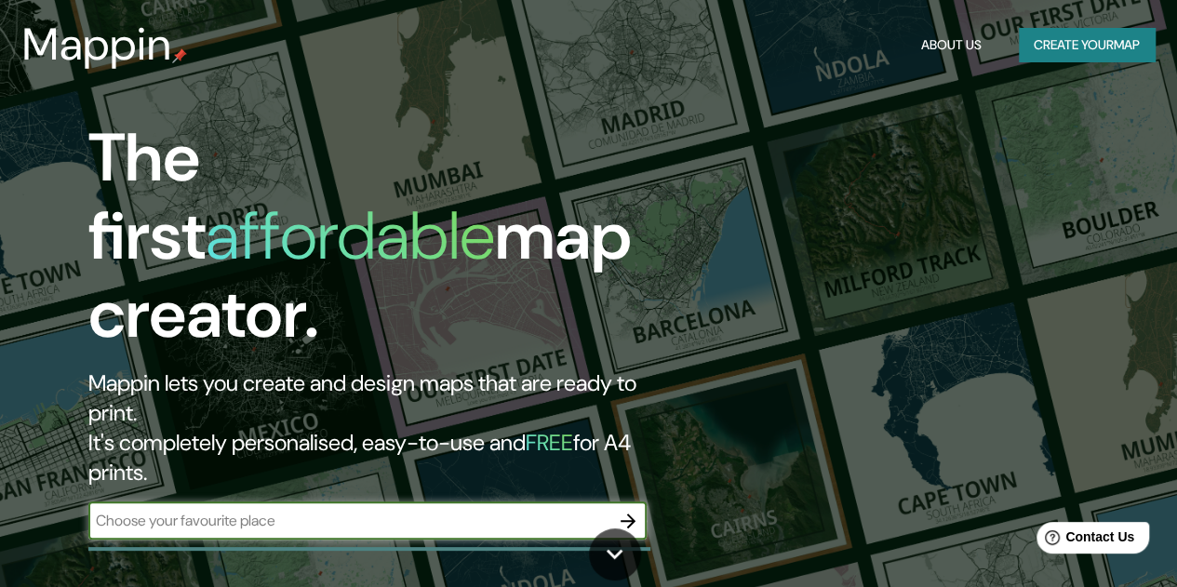
click at [521, 510] on input "text" at bounding box center [348, 520] width 521 height 21
type input "[GEOGRAPHIC_DATA]"
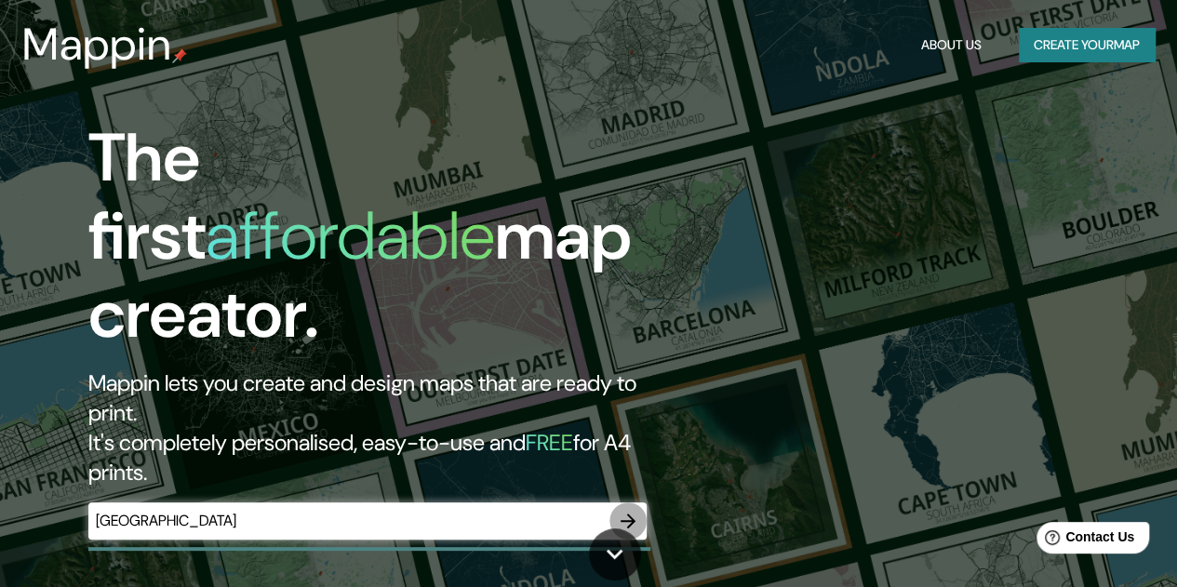
click at [627, 510] on icon "button" at bounding box center [628, 521] width 22 height 22
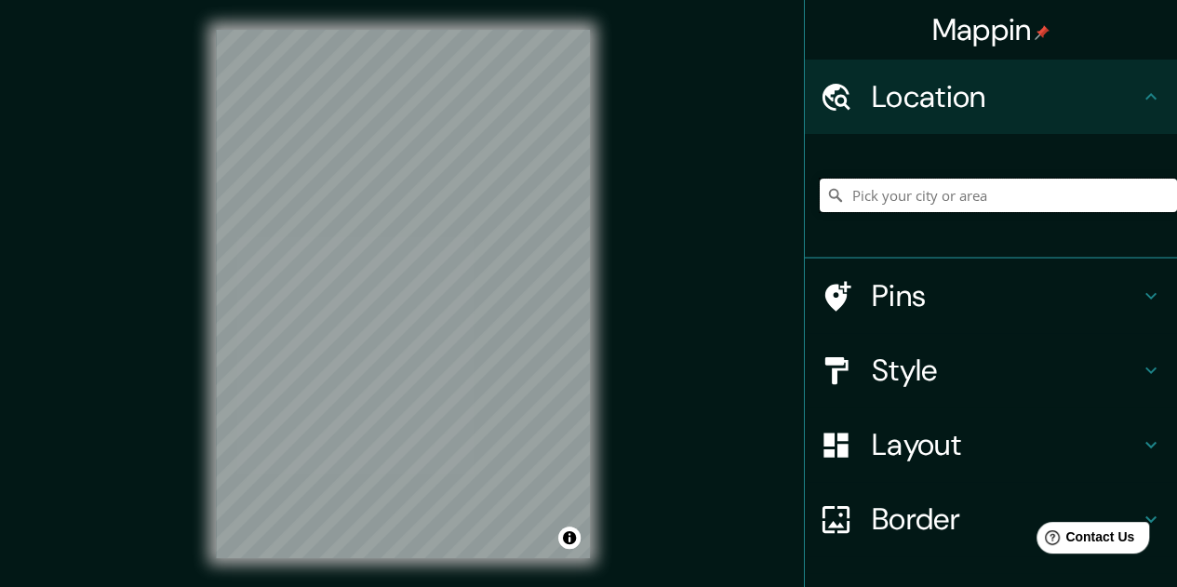
click at [999, 197] on input "Pick your city or area" at bounding box center [998, 196] width 357 height 34
click at [905, 198] on input "Pick your city or area" at bounding box center [998, 196] width 357 height 34
paste input "[GEOGRAPHIC_DATA]"
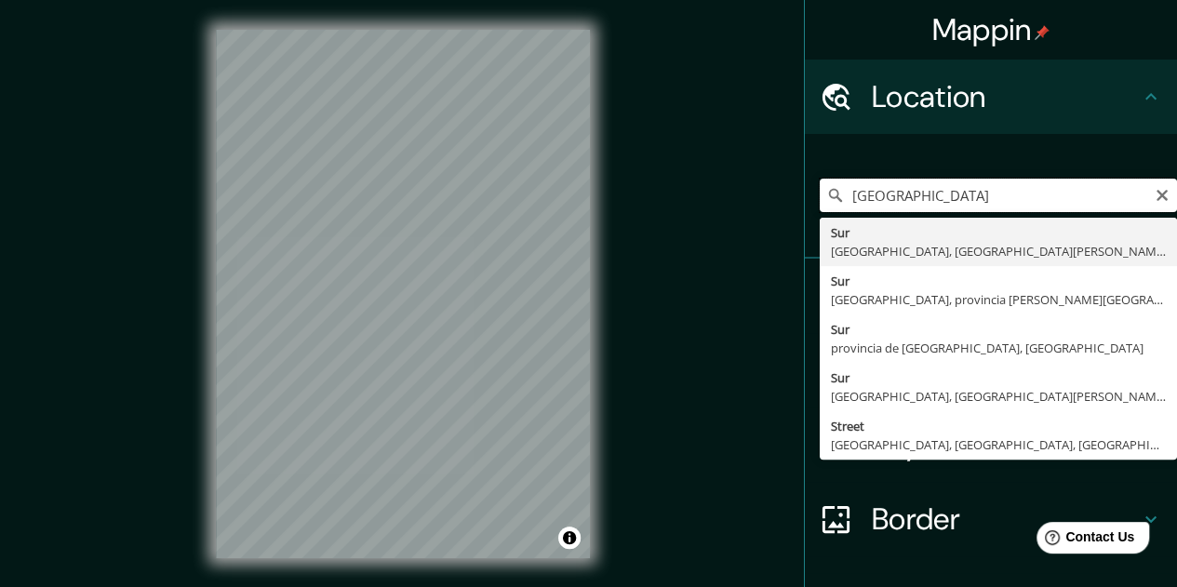
click at [1063, 208] on input "[GEOGRAPHIC_DATA]" at bounding box center [998, 196] width 357 height 34
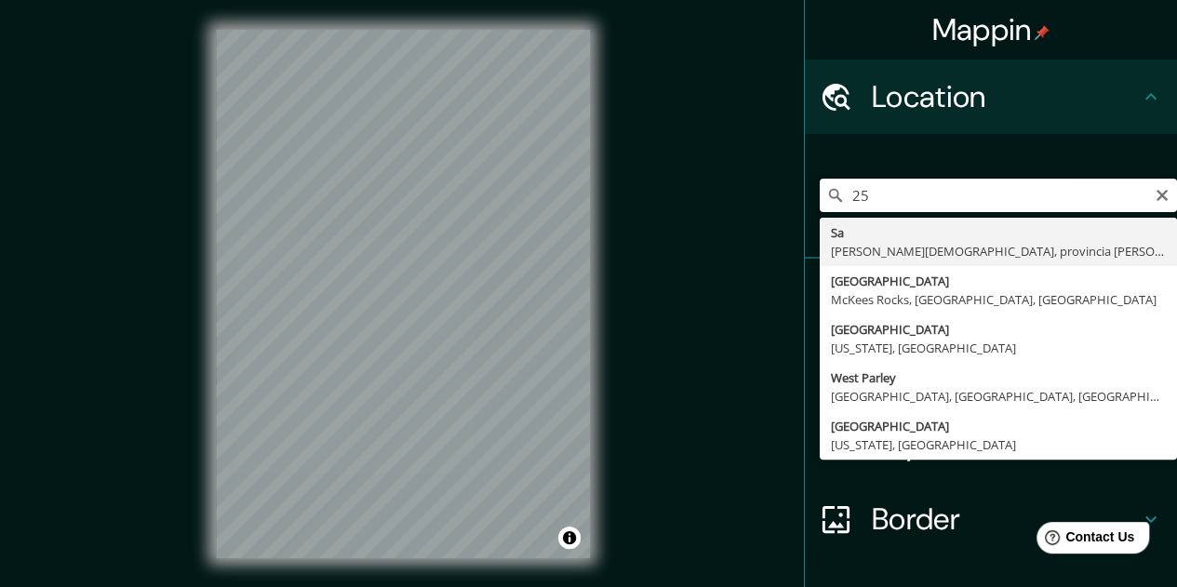
type input "2"
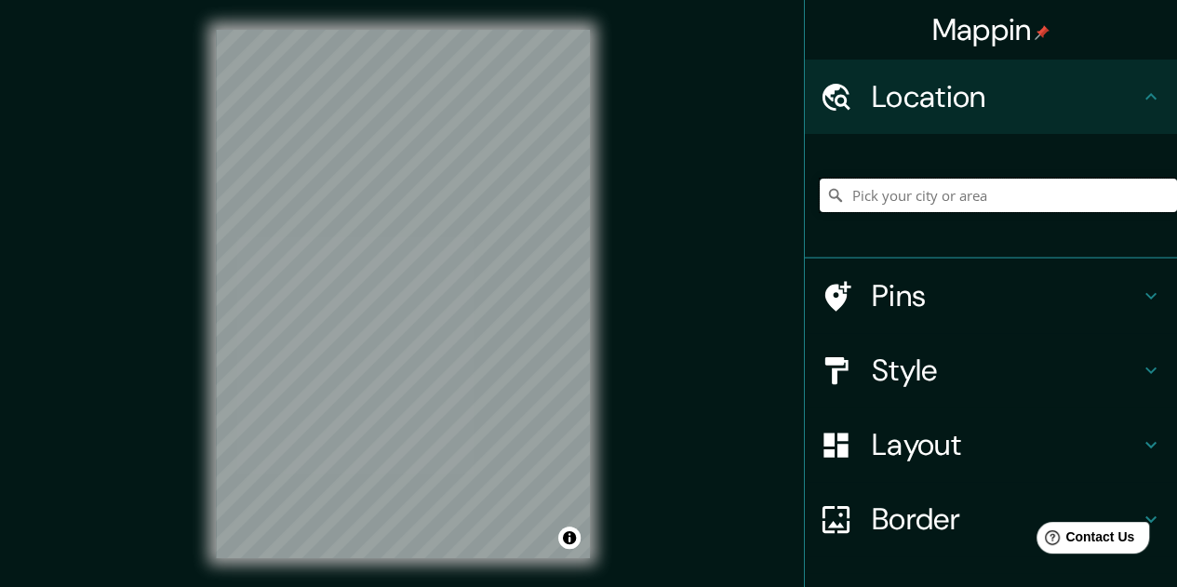
click at [908, 195] on input "Pick your city or area" at bounding box center [998, 196] width 357 height 34
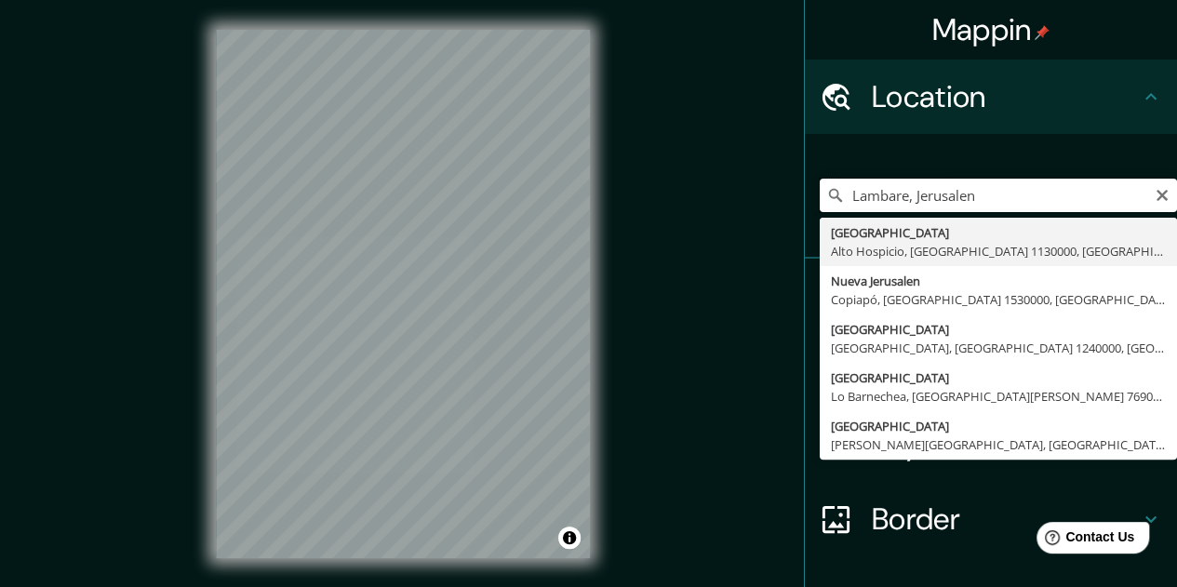
click at [1055, 192] on input "Lambare, Jerusalen" at bounding box center [998, 196] width 357 height 34
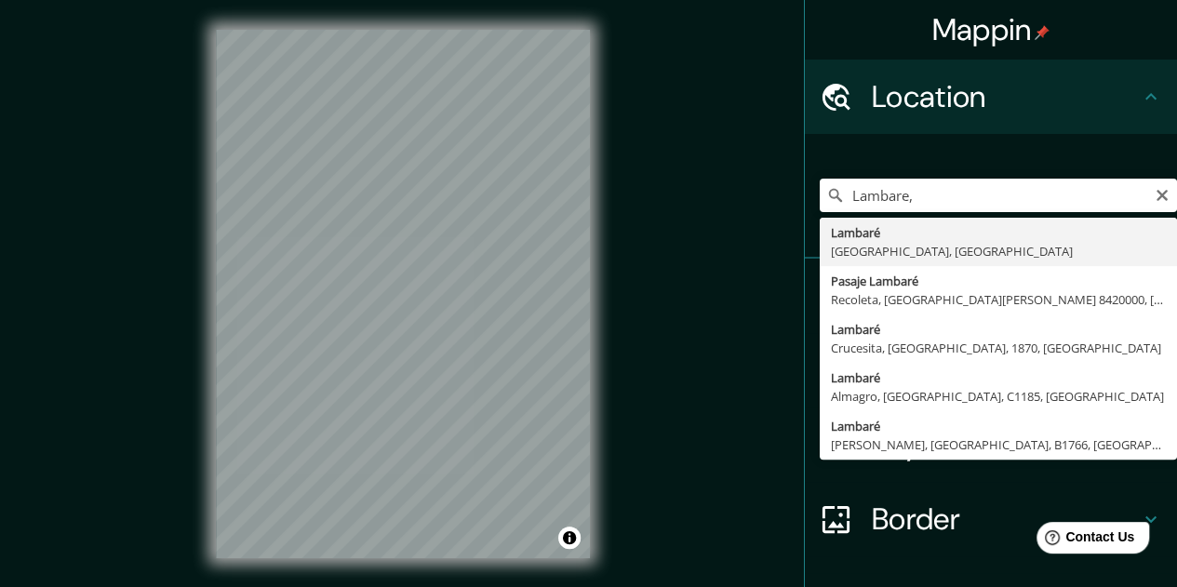
type input "[GEOGRAPHIC_DATA], [GEOGRAPHIC_DATA], [GEOGRAPHIC_DATA]"
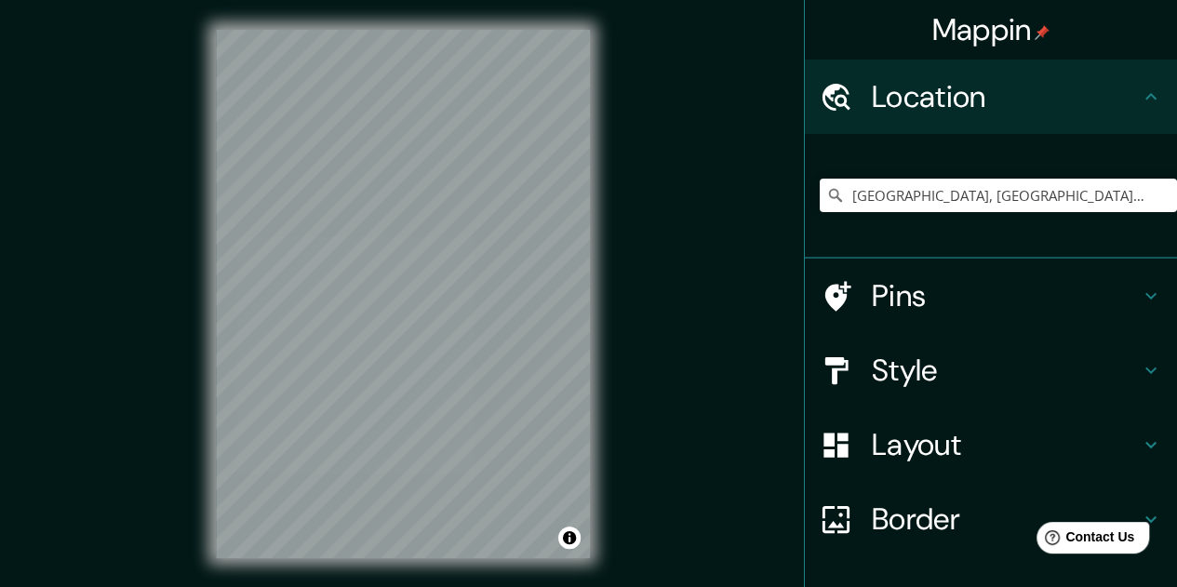
click at [1140, 363] on icon at bounding box center [1151, 370] width 22 height 22
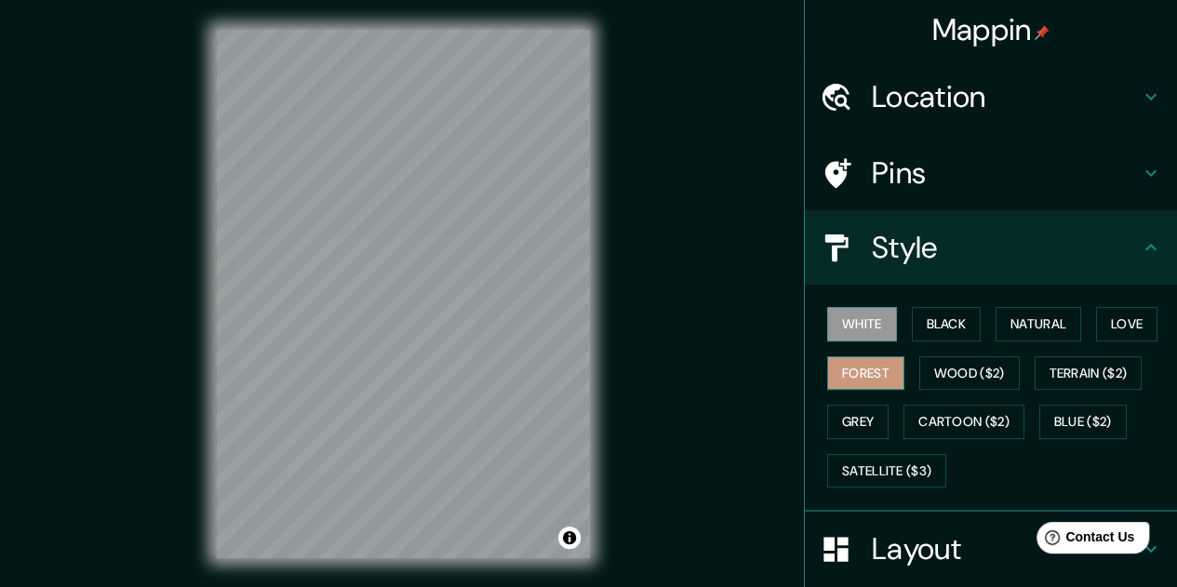
click at [863, 376] on button "Forest" at bounding box center [865, 373] width 77 height 34
click at [1108, 321] on button "Love" at bounding box center [1126, 324] width 61 height 34
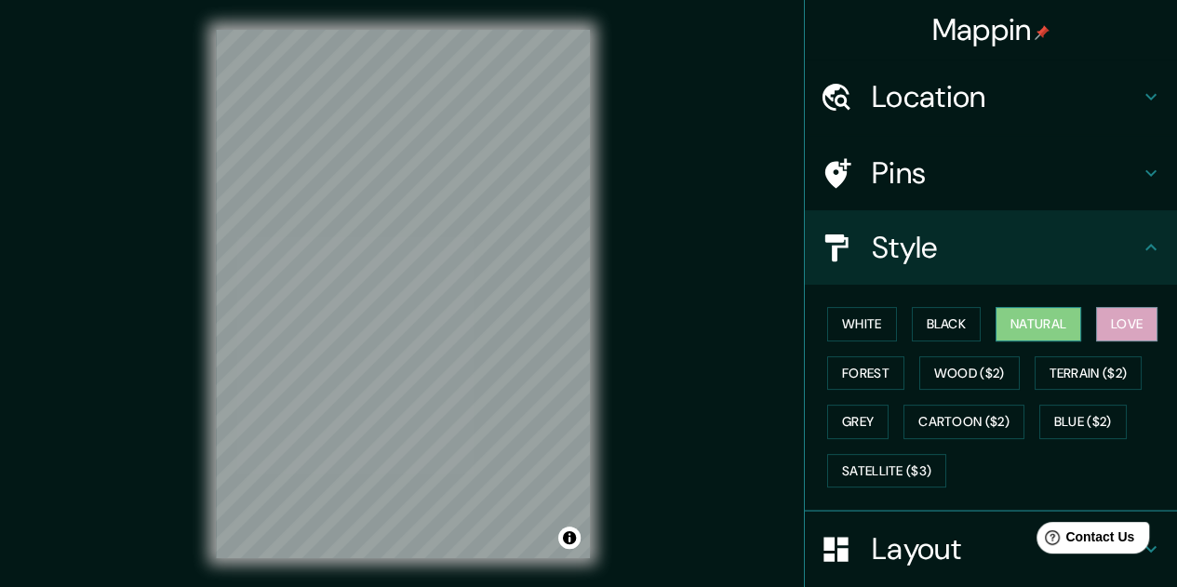
click at [1046, 324] on button "Natural" at bounding box center [1039, 324] width 86 height 34
click at [1120, 331] on button "Love" at bounding box center [1126, 324] width 61 height 34
click at [934, 319] on button "Black" at bounding box center [947, 324] width 70 height 34
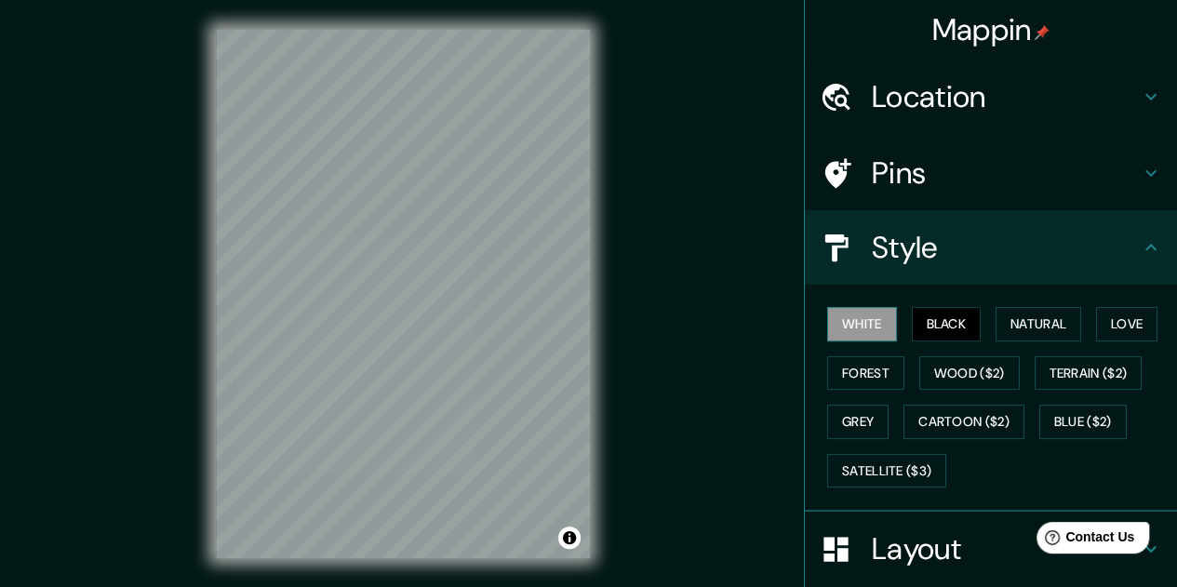
click at [858, 327] on button "White" at bounding box center [862, 324] width 70 height 34
click at [867, 377] on button "Forest" at bounding box center [865, 373] width 77 height 34
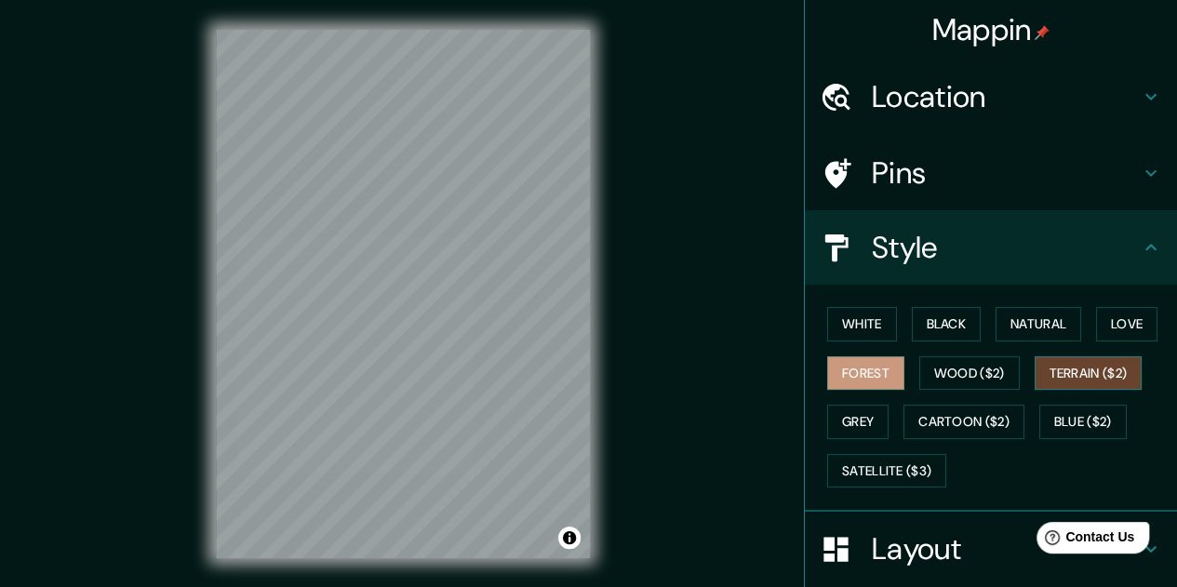
click at [1091, 376] on button "Terrain ($2)" at bounding box center [1089, 373] width 108 height 34
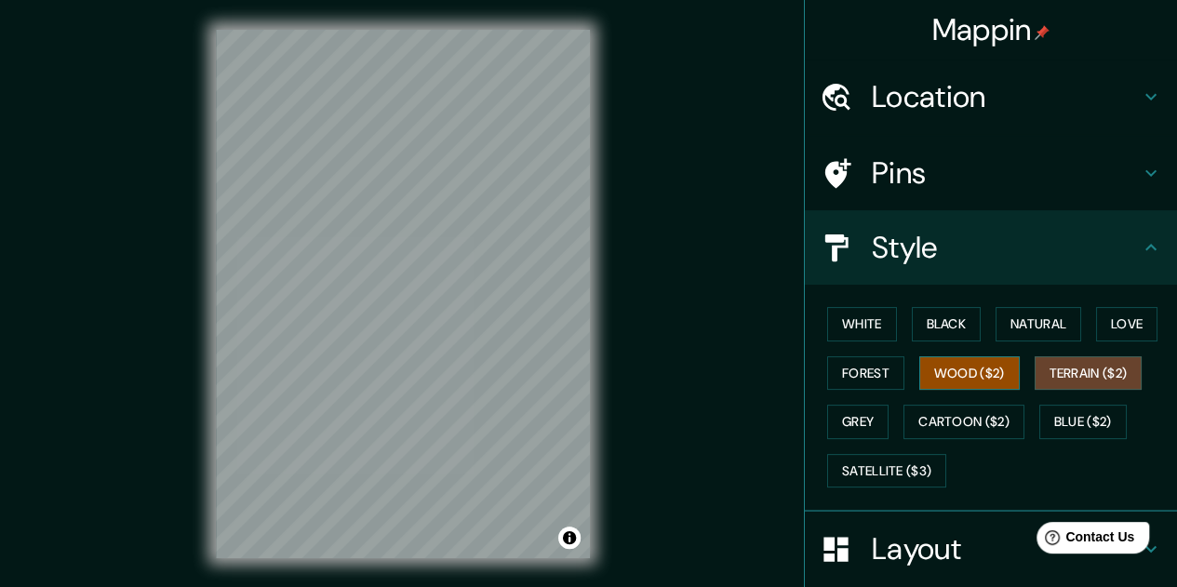
click at [969, 374] on button "Wood ($2)" at bounding box center [969, 373] width 101 height 34
click at [849, 422] on button "Grey" at bounding box center [857, 422] width 61 height 34
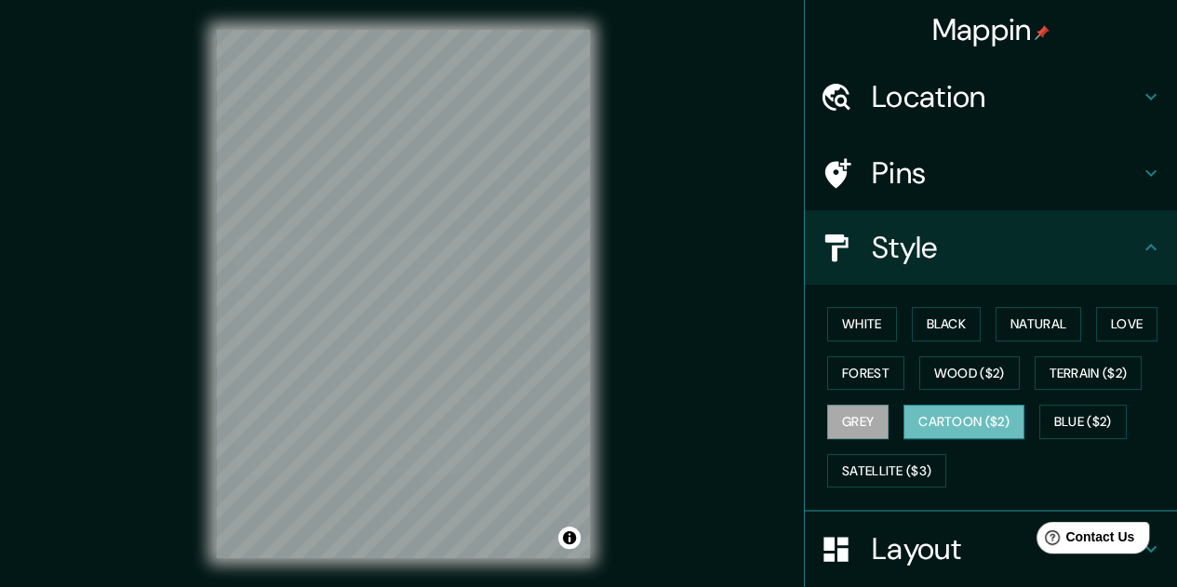
click at [954, 421] on button "Cartoon ($2)" at bounding box center [964, 422] width 121 height 34
click at [1087, 423] on button "Blue ($2)" at bounding box center [1082, 422] width 87 height 34
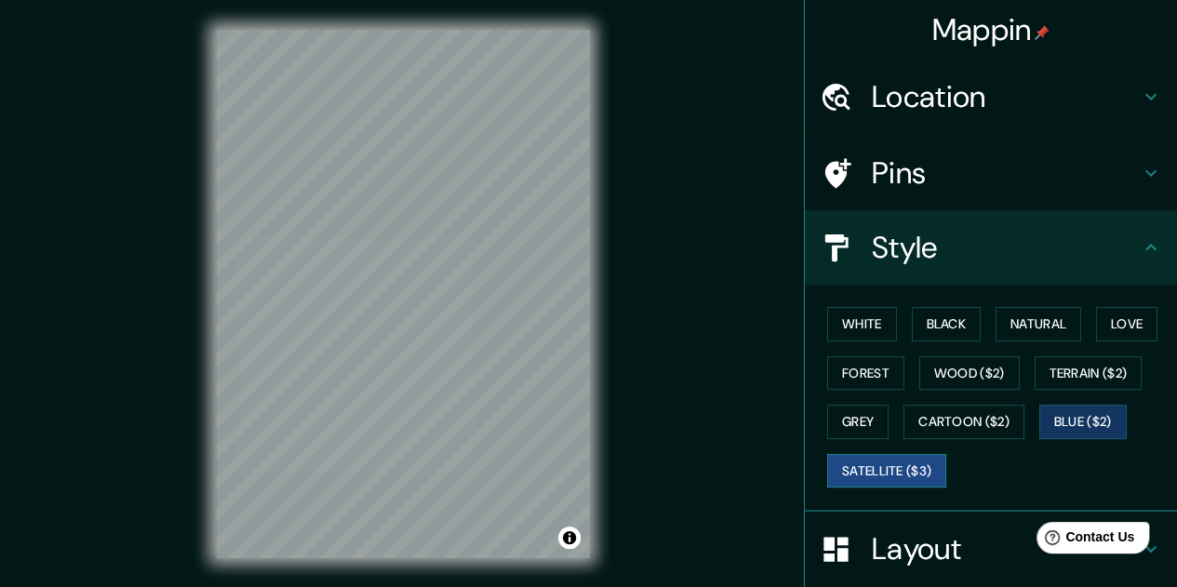
click at [882, 473] on button "Satellite ($3)" at bounding box center [886, 471] width 119 height 34
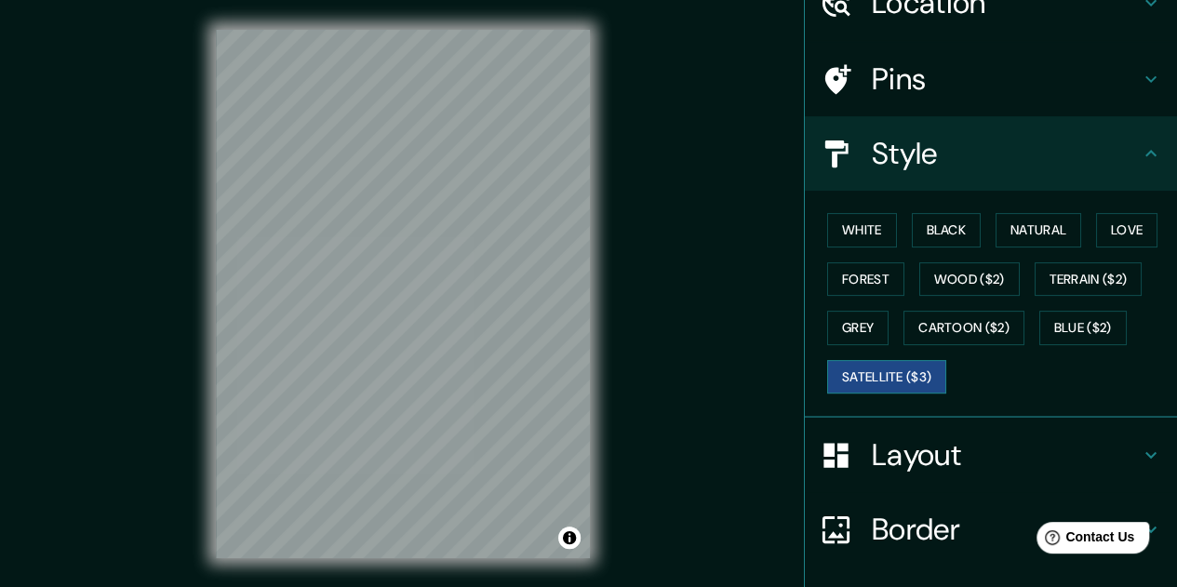
scroll to position [127, 0]
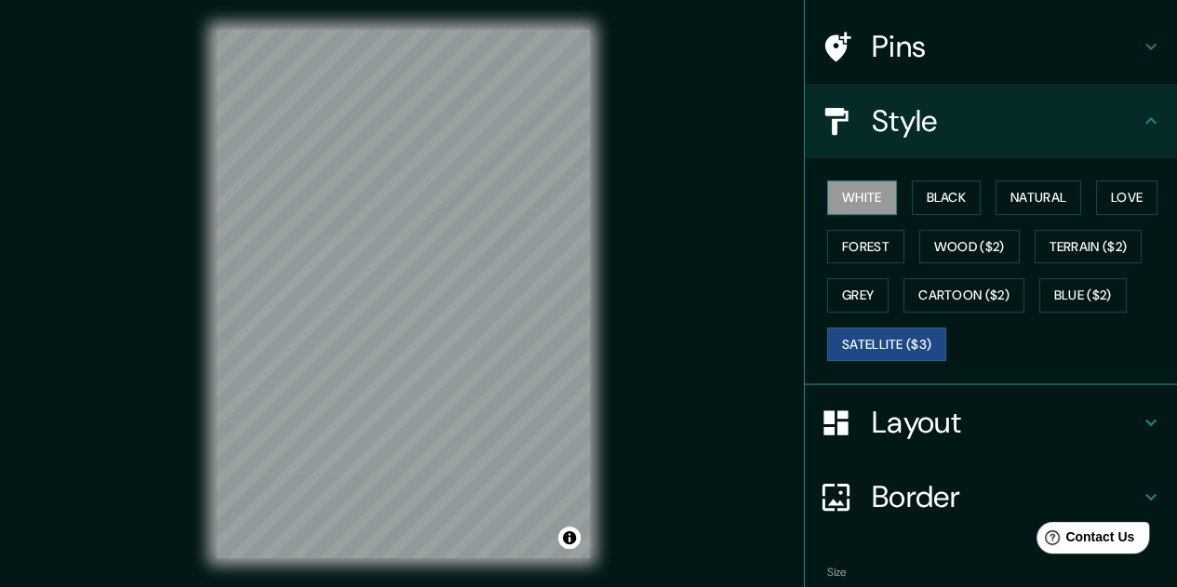
click at [851, 197] on button "White" at bounding box center [862, 198] width 70 height 34
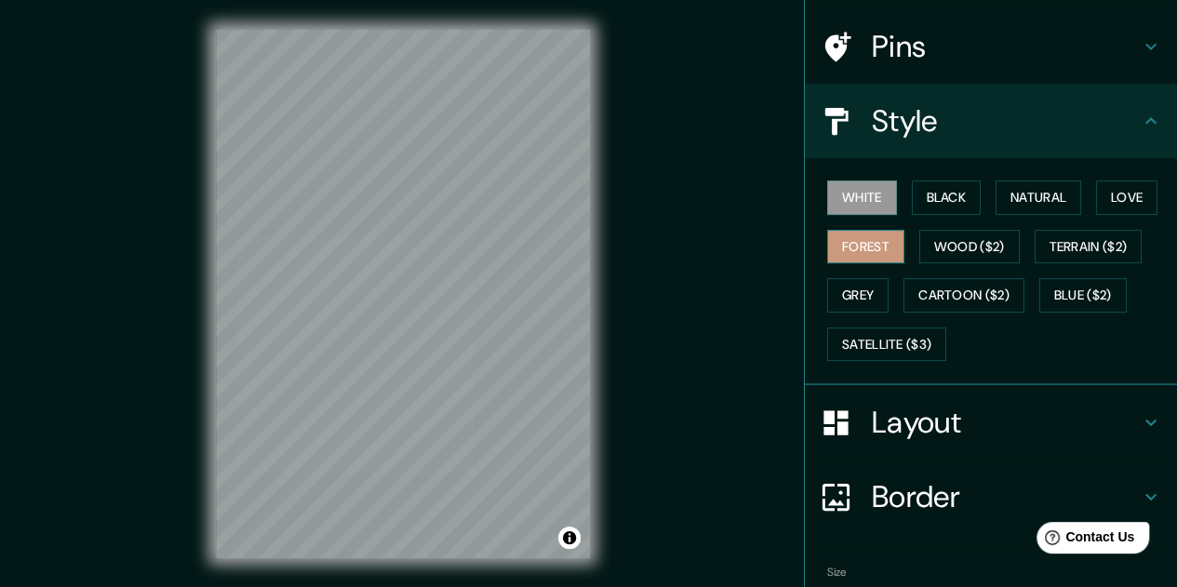
click at [871, 242] on button "Forest" at bounding box center [865, 247] width 77 height 34
click at [1047, 192] on button "Natural" at bounding box center [1039, 198] width 86 height 34
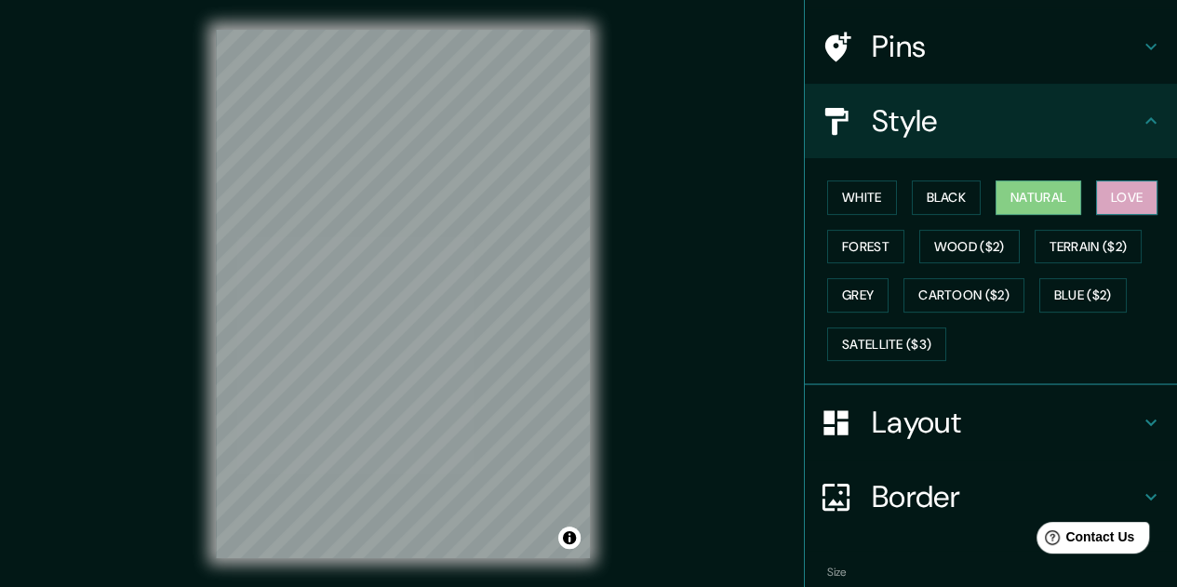
click at [1120, 195] on button "Love" at bounding box center [1126, 198] width 61 height 34
click at [936, 198] on button "Black" at bounding box center [947, 198] width 70 height 34
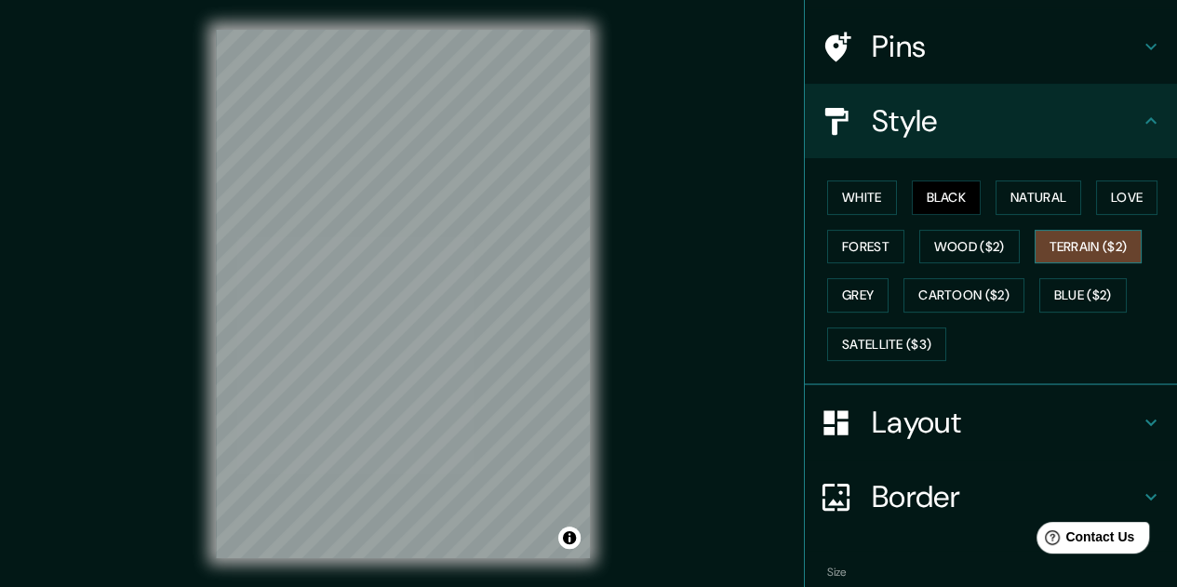
click at [1100, 243] on button "Terrain ($2)" at bounding box center [1089, 247] width 108 height 34
click at [840, 304] on button "Grey" at bounding box center [857, 295] width 61 height 34
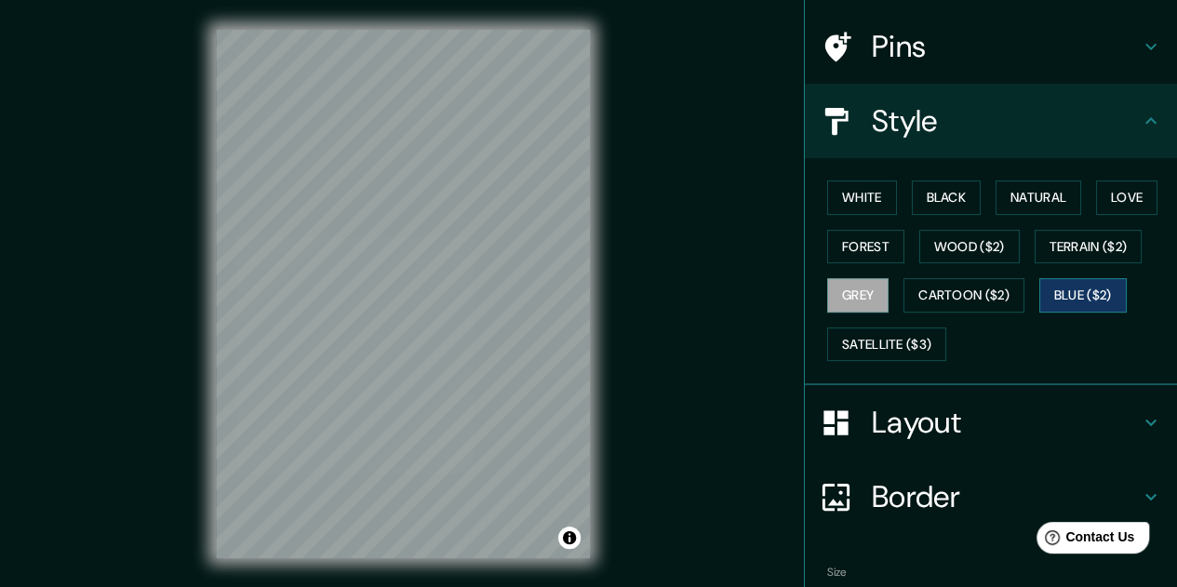
click at [1086, 287] on button "Blue ($2)" at bounding box center [1082, 295] width 87 height 34
click at [959, 246] on button "Wood ($2)" at bounding box center [969, 247] width 101 height 34
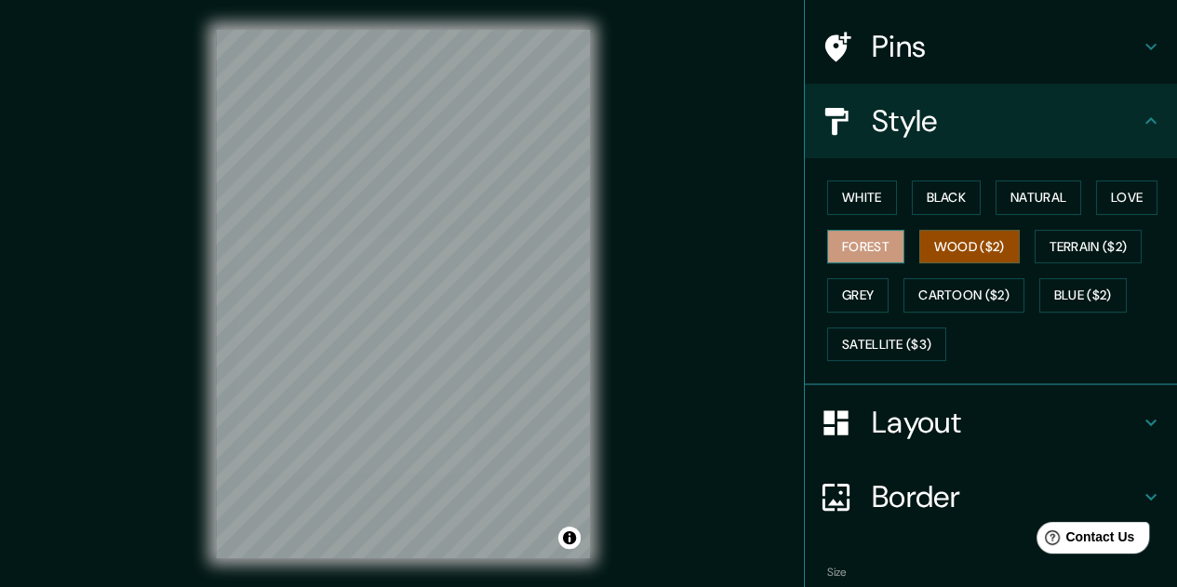
click at [867, 253] on button "Forest" at bounding box center [865, 247] width 77 height 34
click at [988, 233] on button "Wood ($2)" at bounding box center [969, 247] width 101 height 34
click at [1099, 245] on button "Terrain ($2)" at bounding box center [1089, 247] width 108 height 34
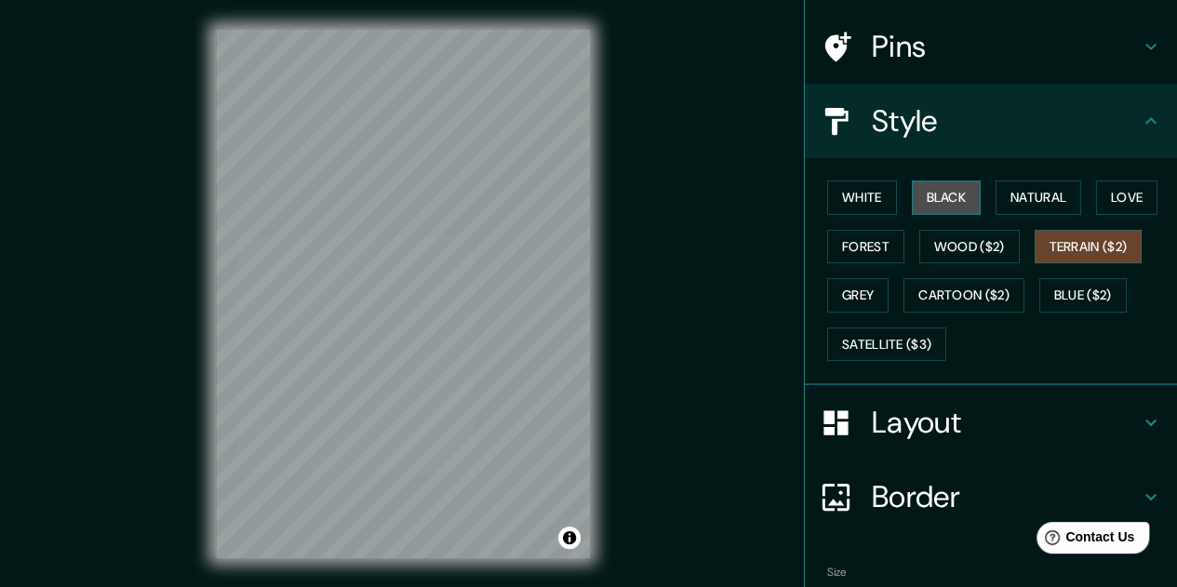
click at [938, 194] on button "Black" at bounding box center [947, 198] width 70 height 34
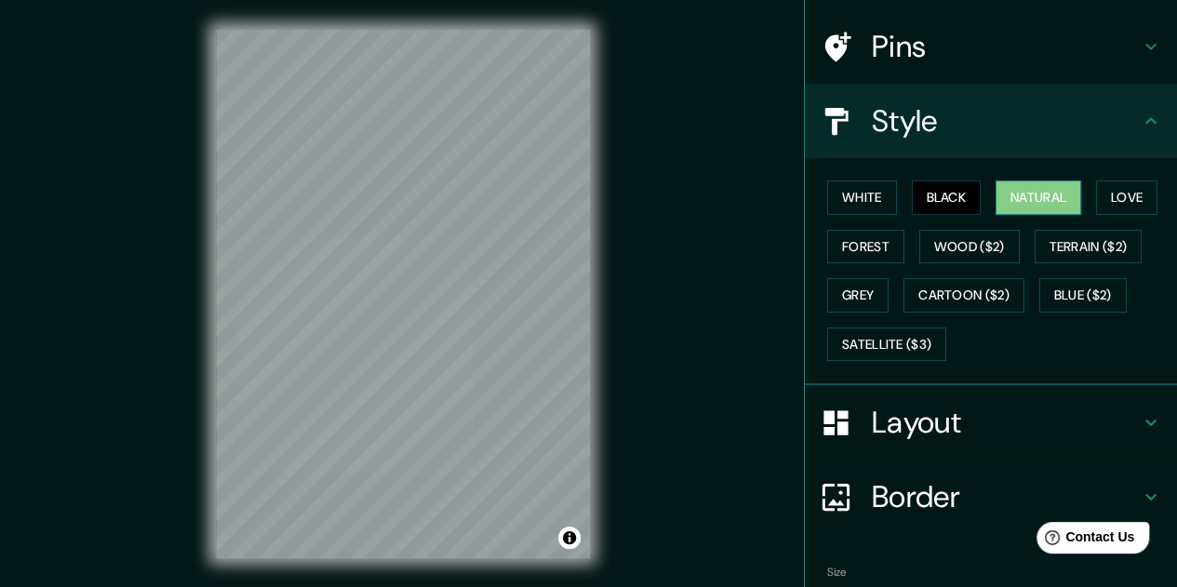
click at [1040, 190] on button "Natural" at bounding box center [1039, 198] width 86 height 34
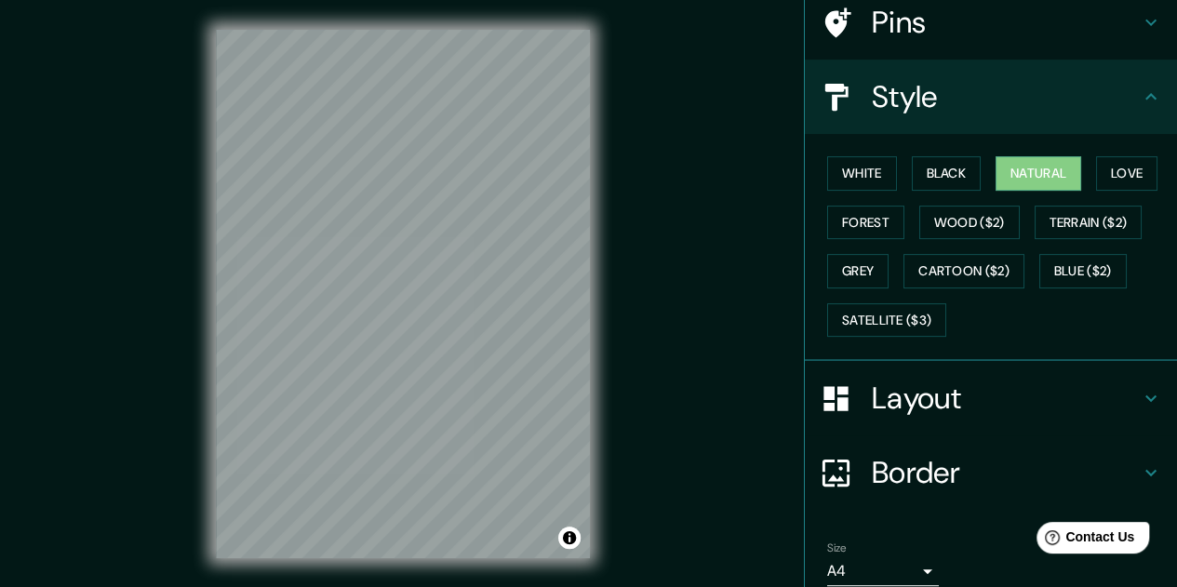
click at [1140, 387] on icon at bounding box center [1151, 398] width 22 height 22
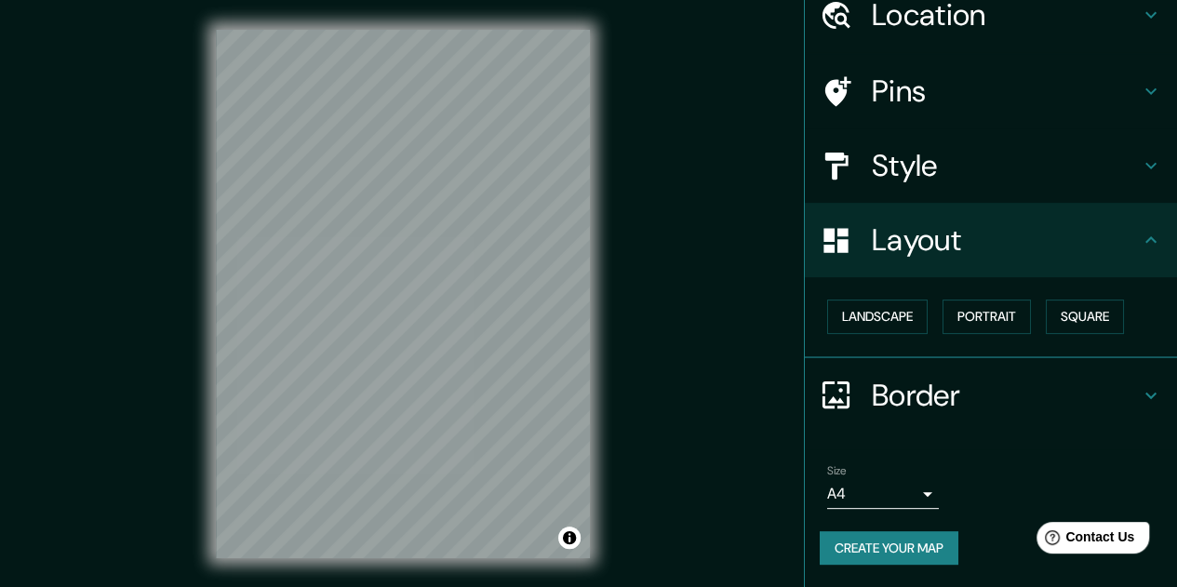
scroll to position [80, 0]
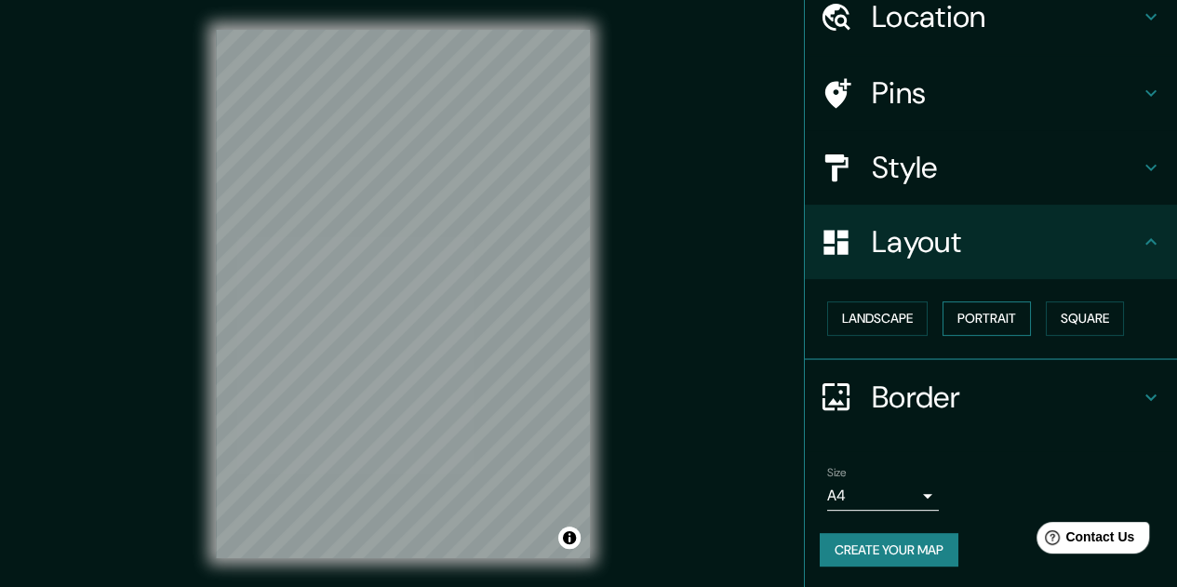
click at [984, 318] on button "Portrait" at bounding box center [987, 319] width 88 height 34
click at [1091, 317] on button "Square" at bounding box center [1085, 319] width 78 height 34
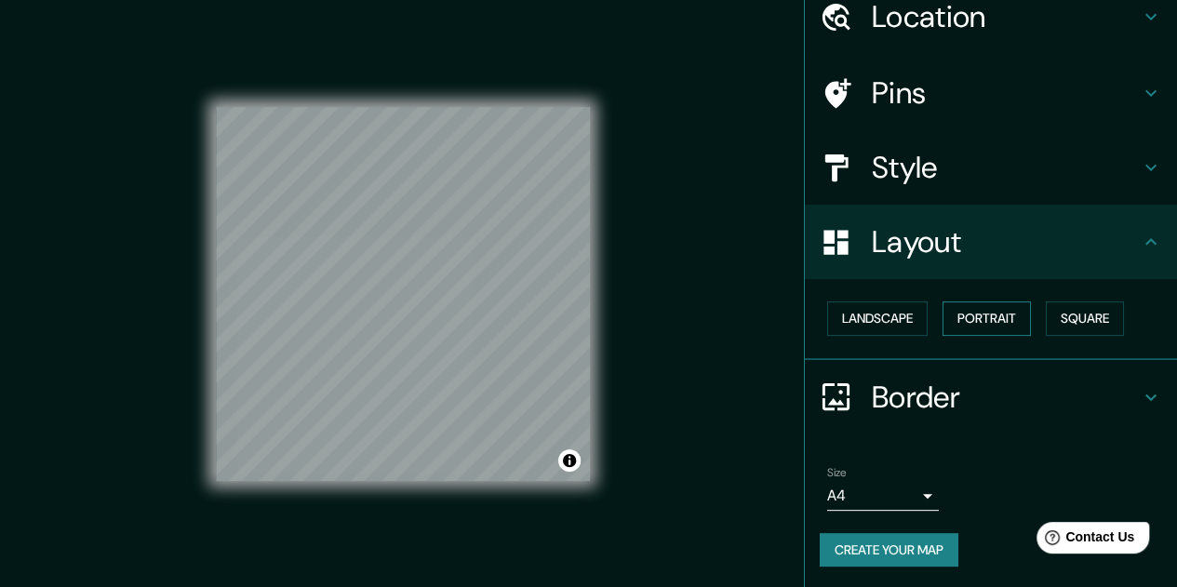
click at [1003, 326] on button "Portrait" at bounding box center [987, 319] width 88 height 34
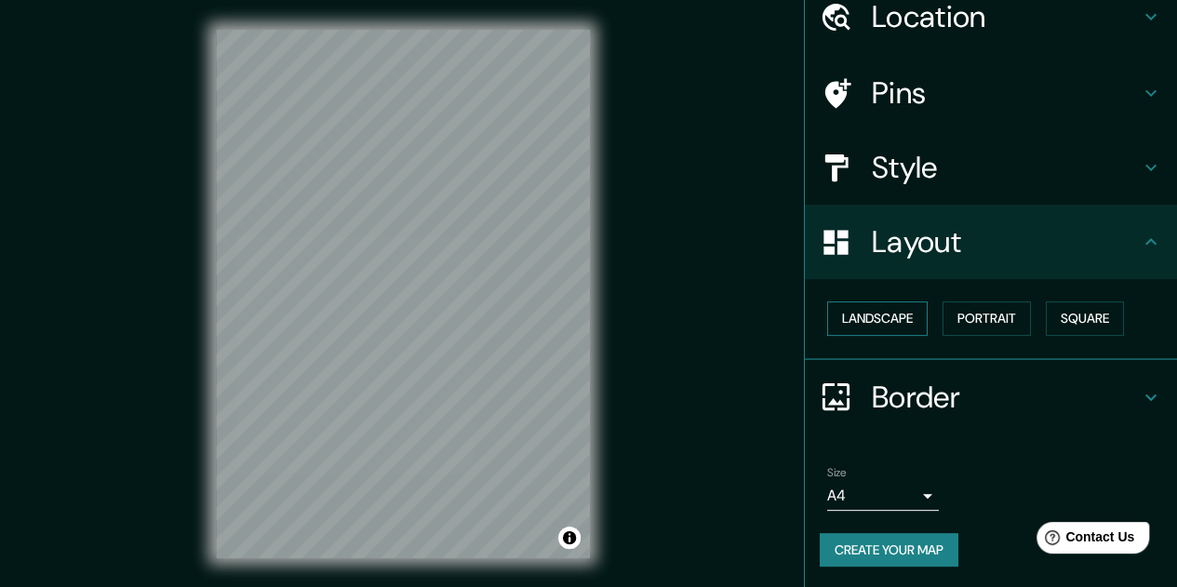
click at [878, 324] on button "Landscape" at bounding box center [877, 319] width 101 height 34
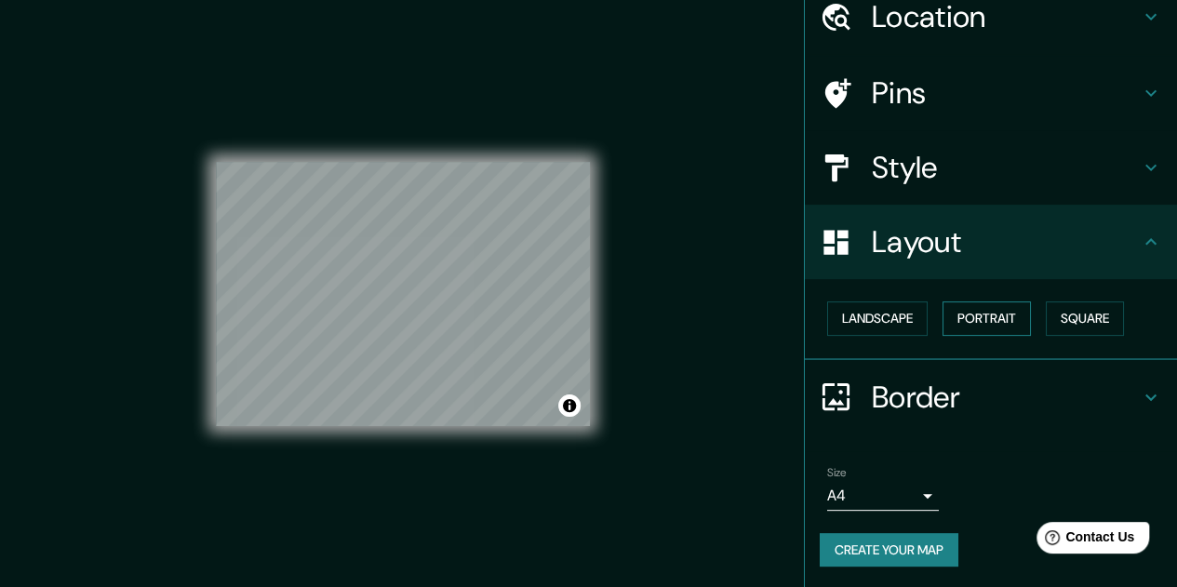
click at [985, 323] on button "Portrait" at bounding box center [987, 319] width 88 height 34
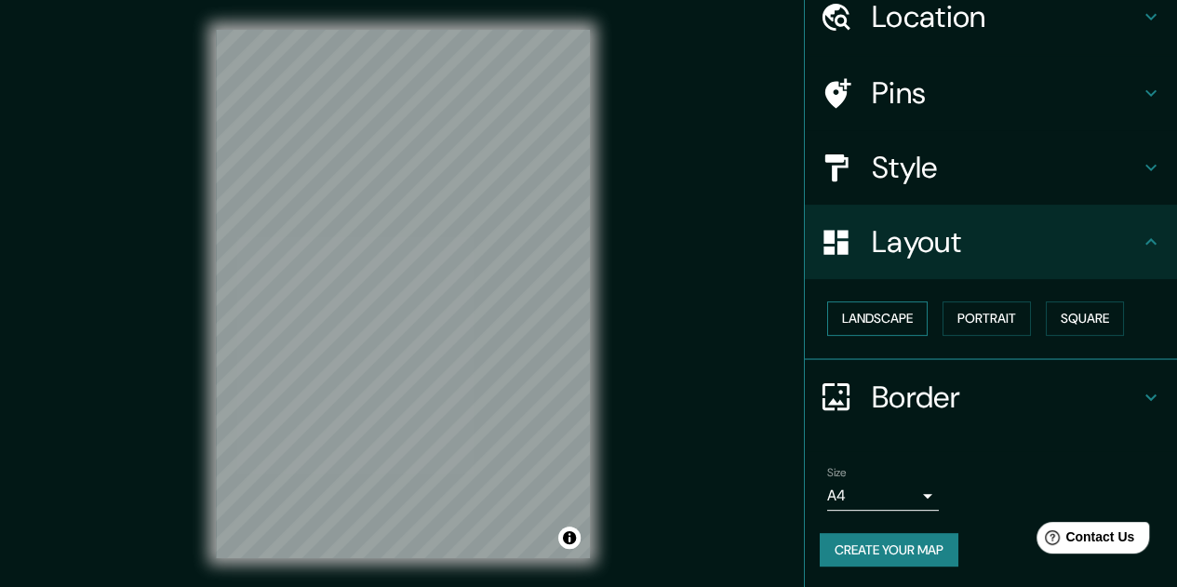
click at [901, 320] on button "Landscape" at bounding box center [877, 319] width 101 height 34
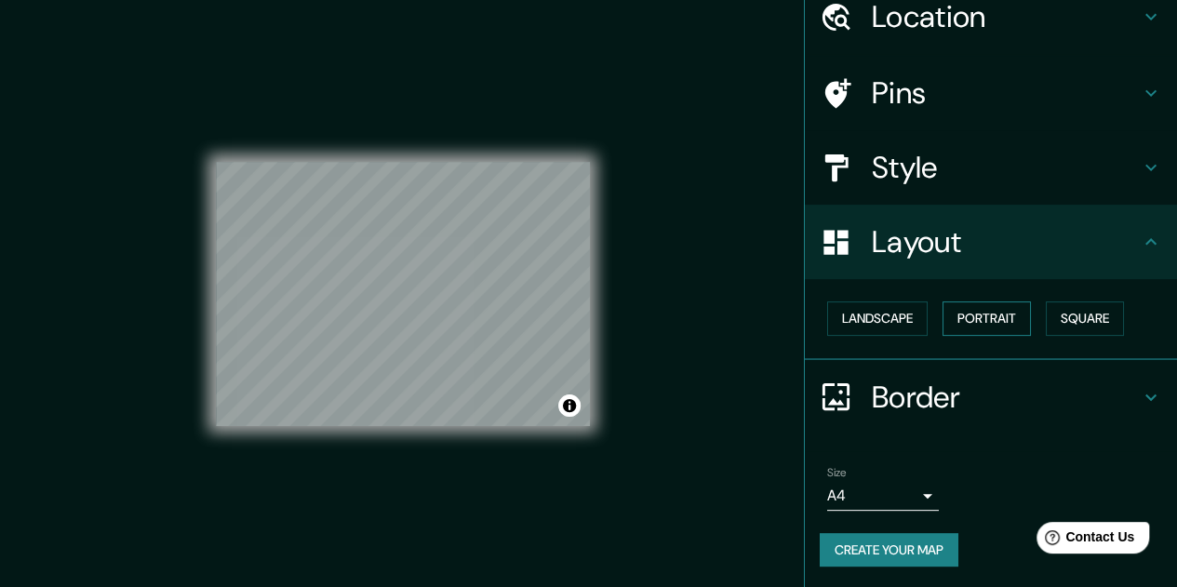
click at [990, 309] on button "Portrait" at bounding box center [987, 319] width 88 height 34
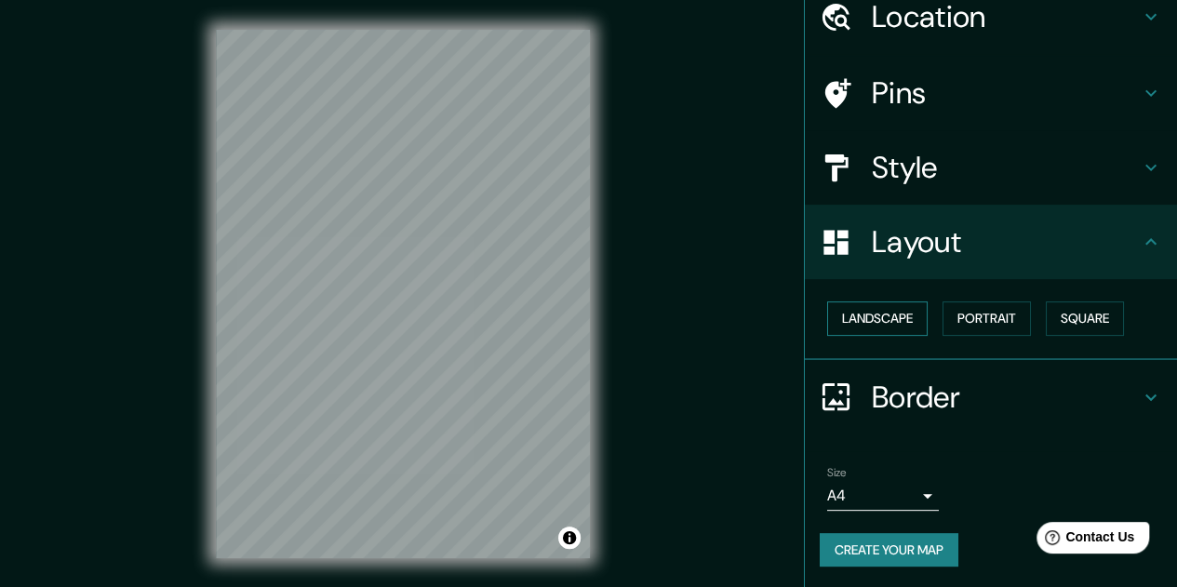
click at [895, 326] on button "Landscape" at bounding box center [877, 319] width 101 height 34
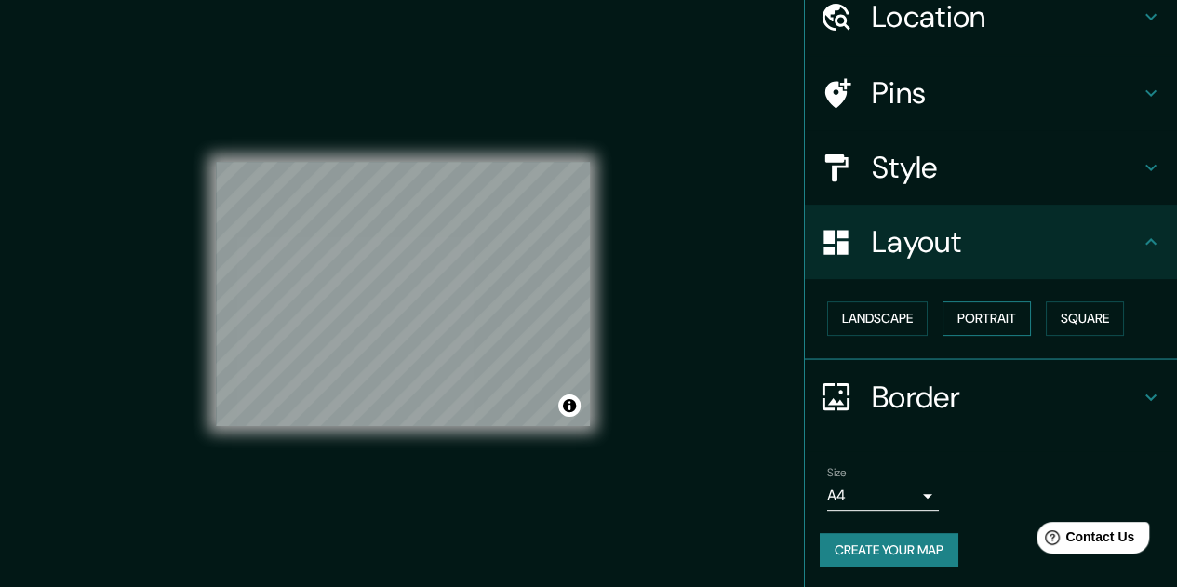
click at [986, 320] on button "Portrait" at bounding box center [987, 319] width 88 height 34
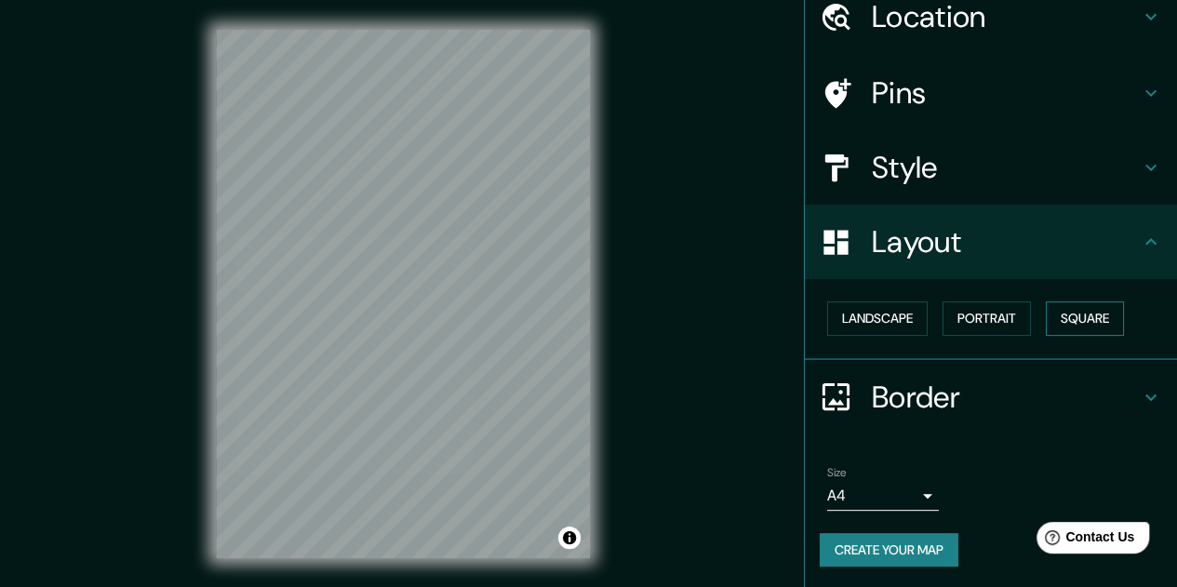
click at [1076, 316] on button "Square" at bounding box center [1085, 319] width 78 height 34
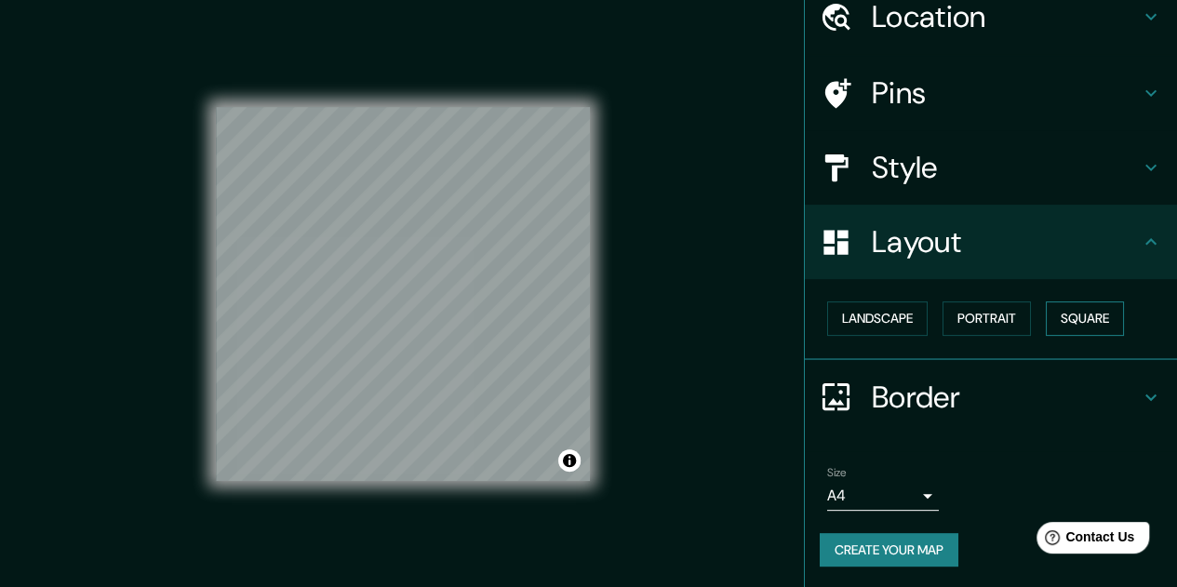
click at [1076, 315] on button "Square" at bounding box center [1085, 319] width 78 height 34
click at [955, 318] on button "Portrait" at bounding box center [987, 319] width 88 height 34
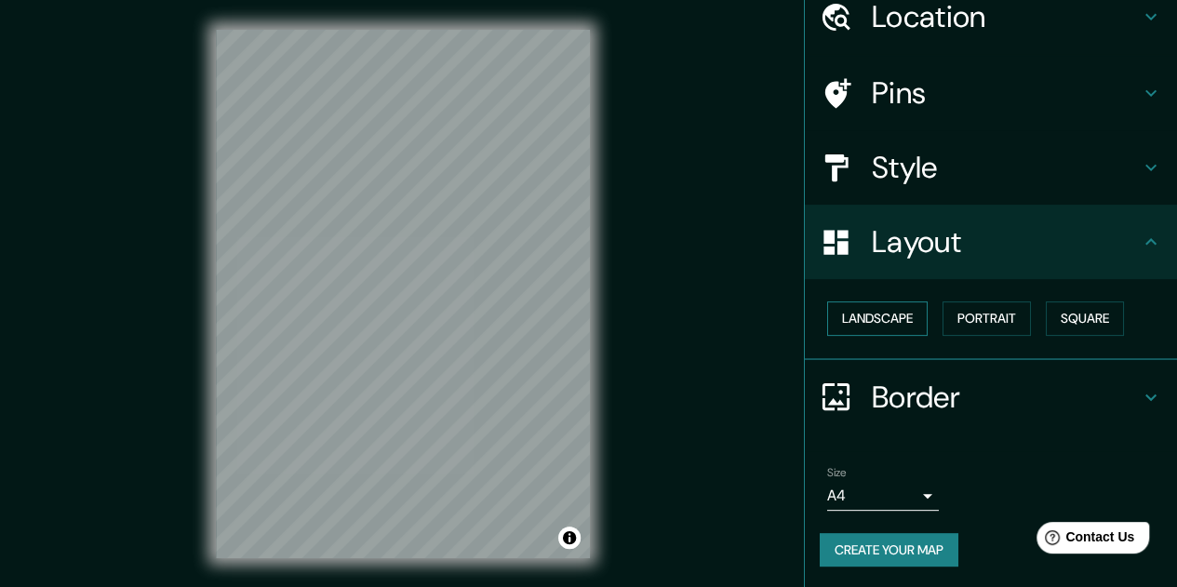
click at [865, 318] on button "Landscape" at bounding box center [877, 319] width 101 height 34
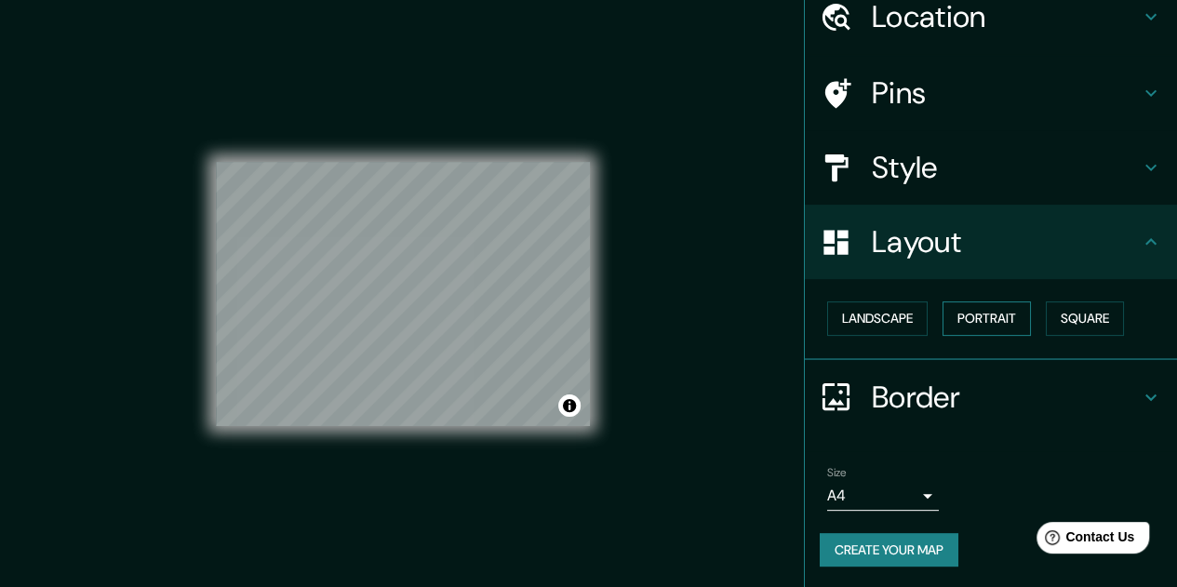
click at [988, 309] on button "Portrait" at bounding box center [987, 319] width 88 height 34
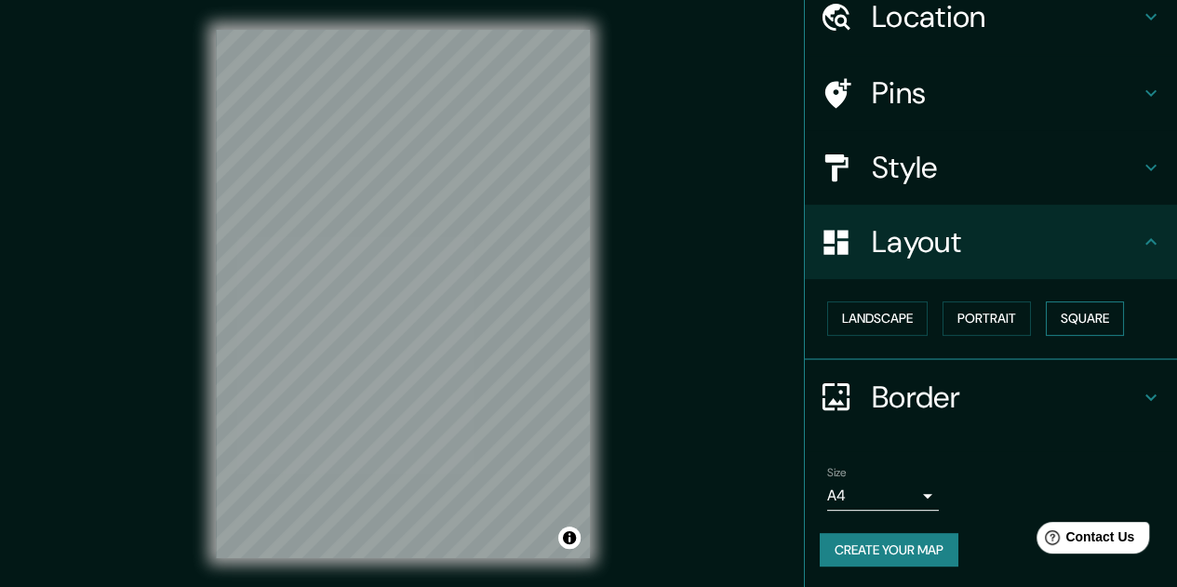
click at [1097, 329] on button "Square" at bounding box center [1085, 319] width 78 height 34
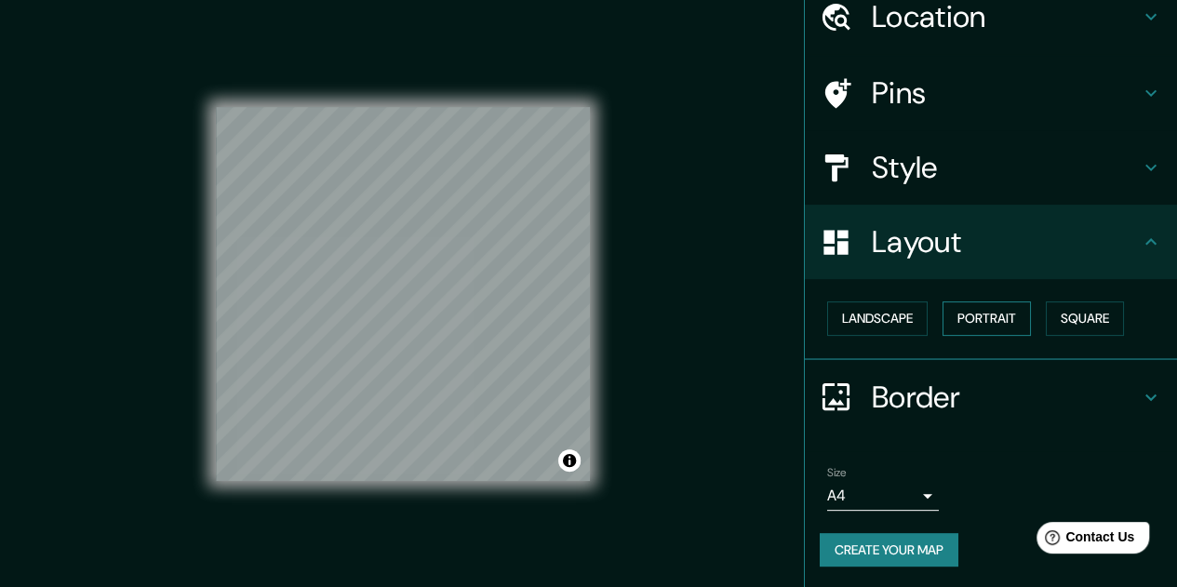
click at [974, 322] on button "Portrait" at bounding box center [987, 319] width 88 height 34
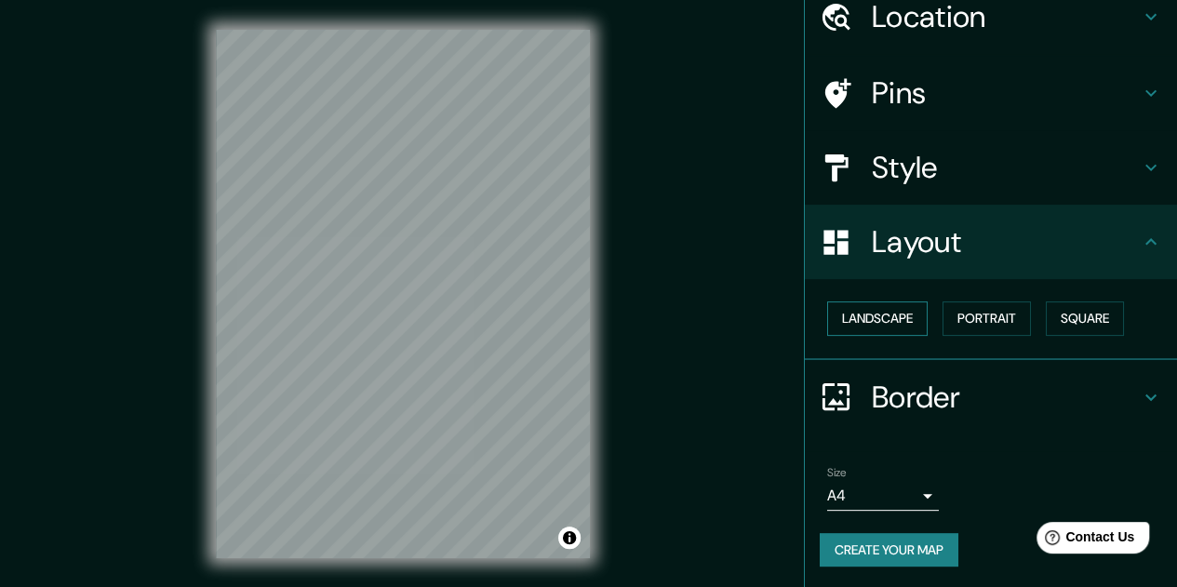
click at [864, 325] on button "Landscape" at bounding box center [877, 319] width 101 height 34
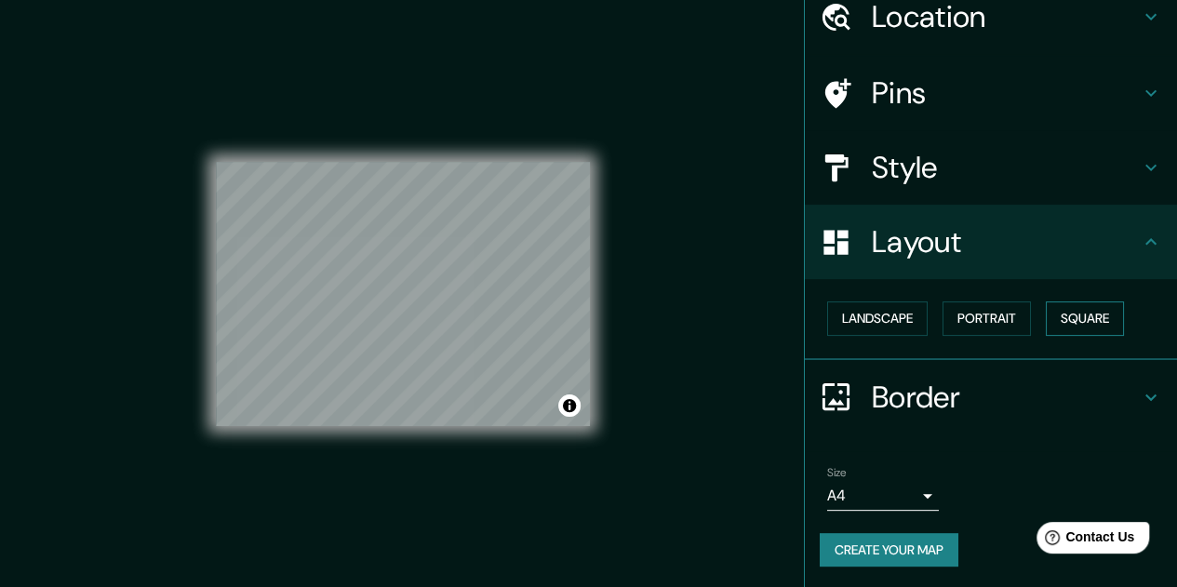
click at [1089, 316] on button "Square" at bounding box center [1085, 319] width 78 height 34
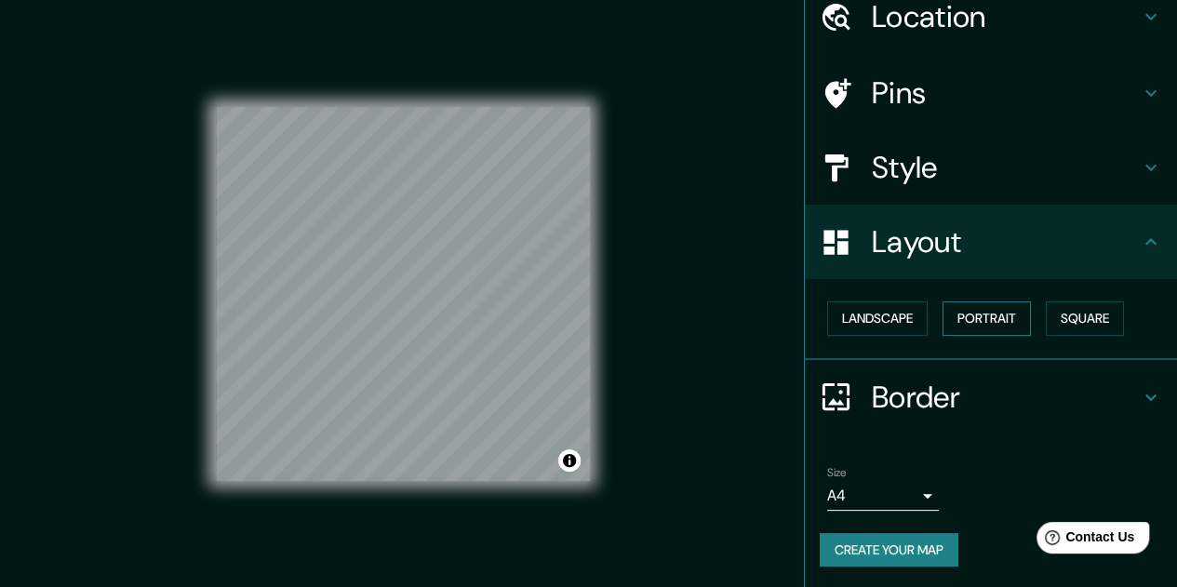
click at [977, 322] on button "Portrait" at bounding box center [987, 319] width 88 height 34
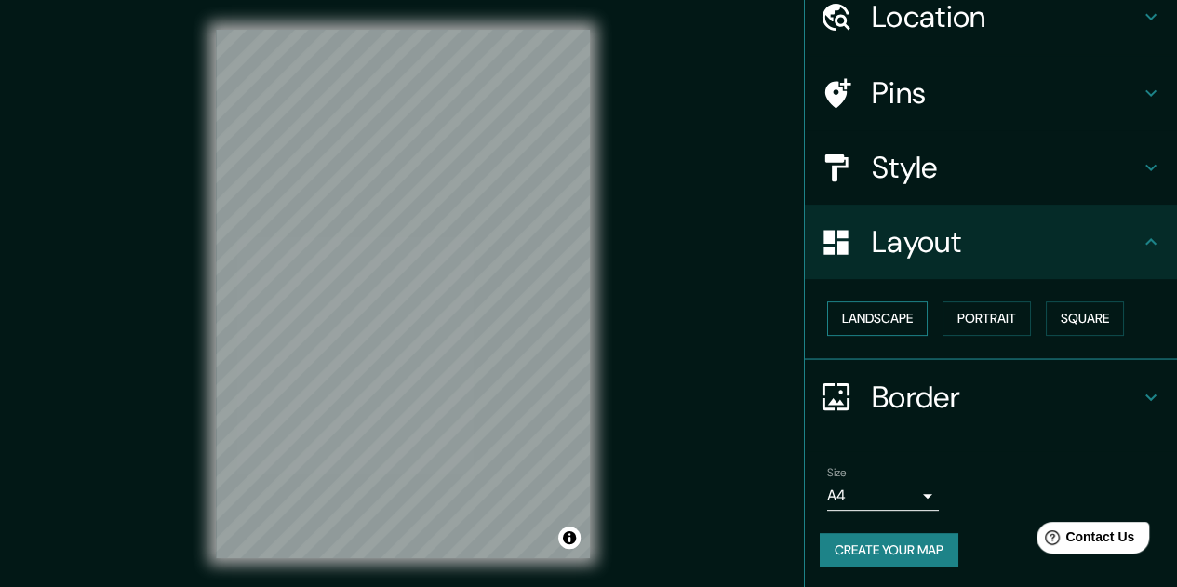
click at [874, 330] on button "Landscape" at bounding box center [877, 319] width 101 height 34
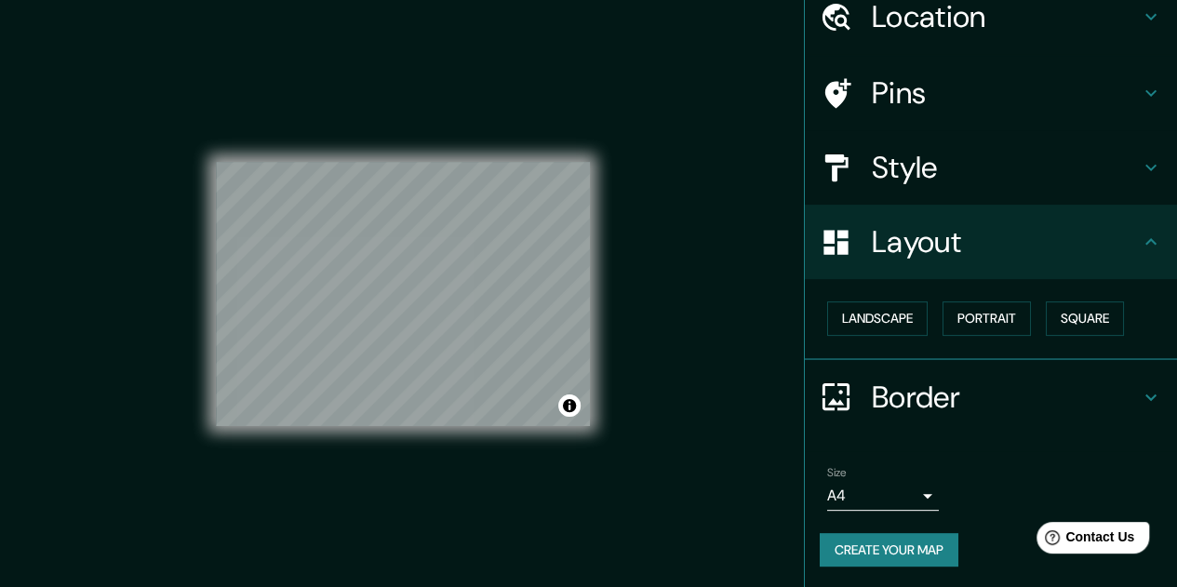
click at [905, 493] on body "Mappin Location [GEOGRAPHIC_DATA], [GEOGRAPHIC_DATA], [GEOGRAPHIC_DATA] Pins St…" at bounding box center [588, 293] width 1177 height 587
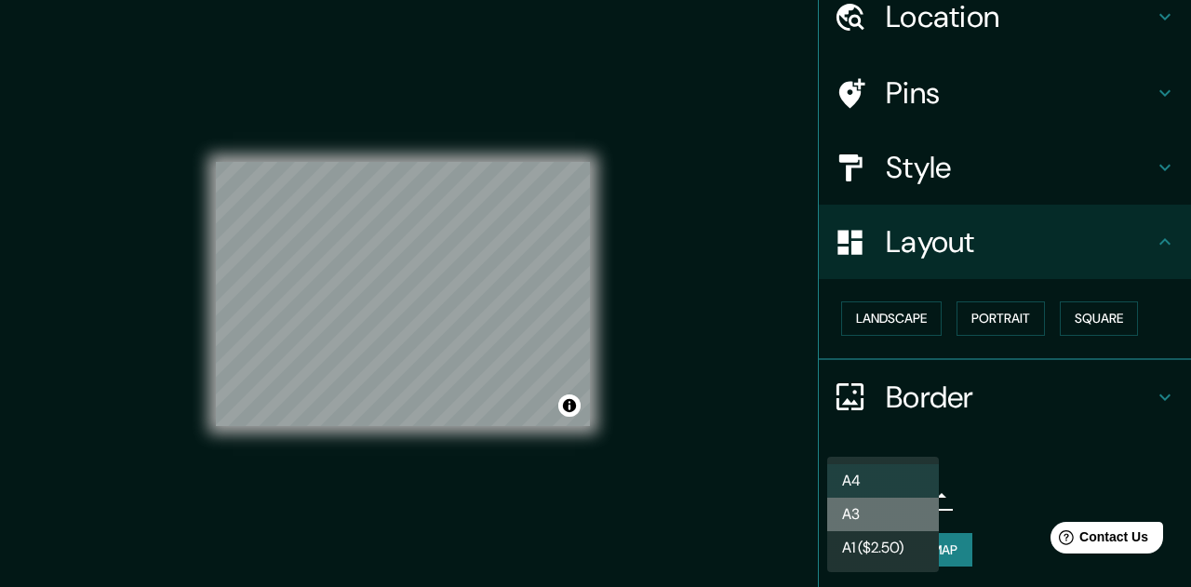
click at [893, 519] on li "A3" at bounding box center [883, 515] width 112 height 34
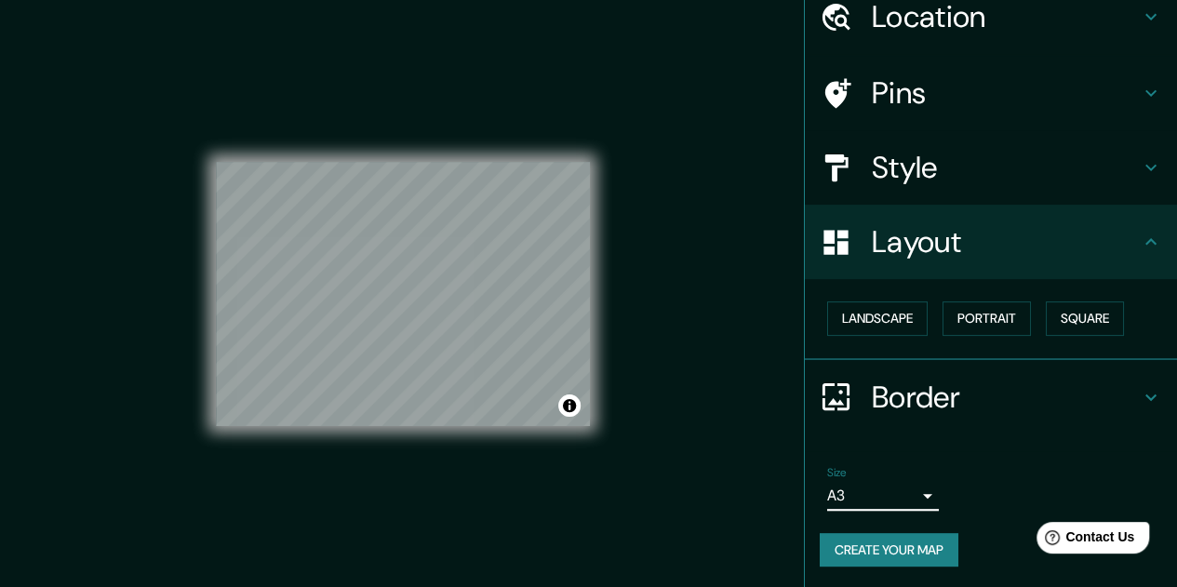
click at [901, 501] on body "Mappin Location [GEOGRAPHIC_DATA], [GEOGRAPHIC_DATA], [GEOGRAPHIC_DATA] Pins St…" at bounding box center [588, 293] width 1177 height 587
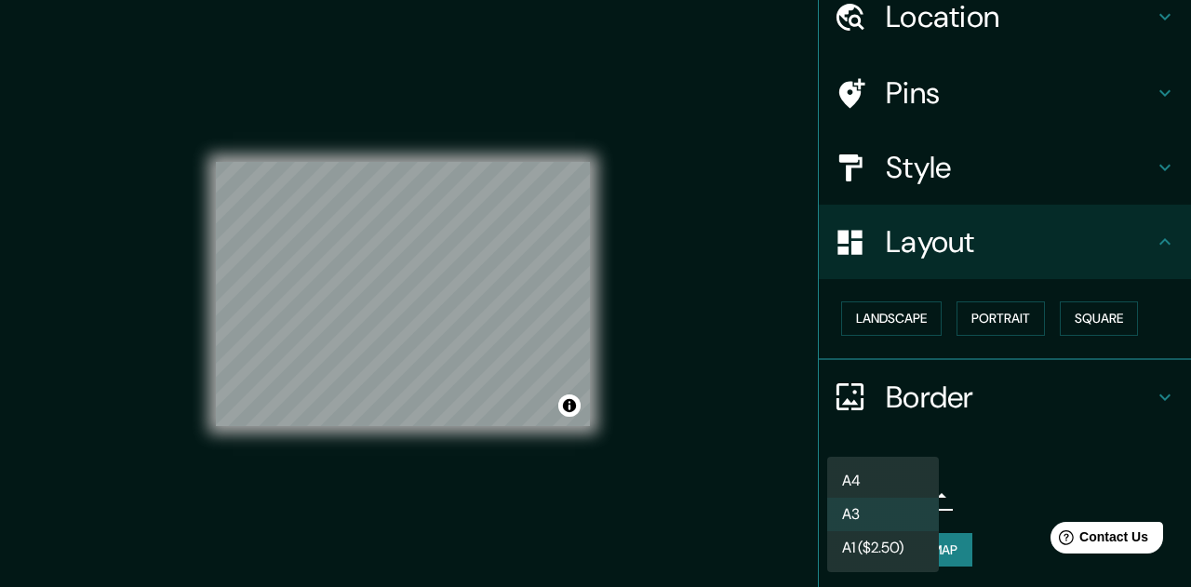
click at [903, 493] on li "A4" at bounding box center [883, 481] width 112 height 34
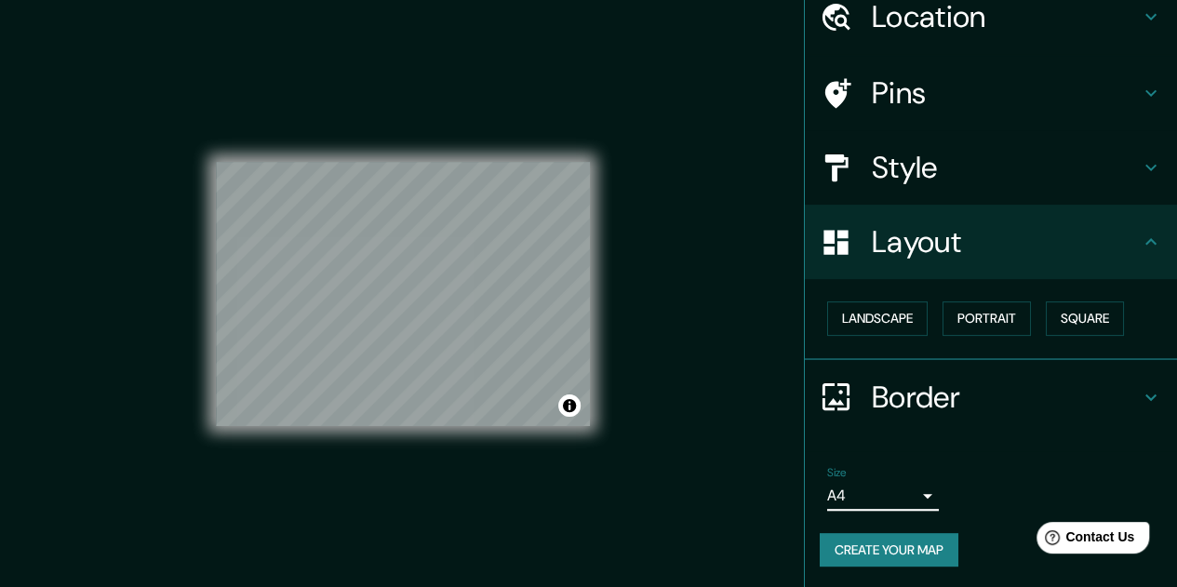
click at [905, 495] on body "Mappin Location [GEOGRAPHIC_DATA], [GEOGRAPHIC_DATA], [GEOGRAPHIC_DATA] Pins St…" at bounding box center [588, 293] width 1177 height 587
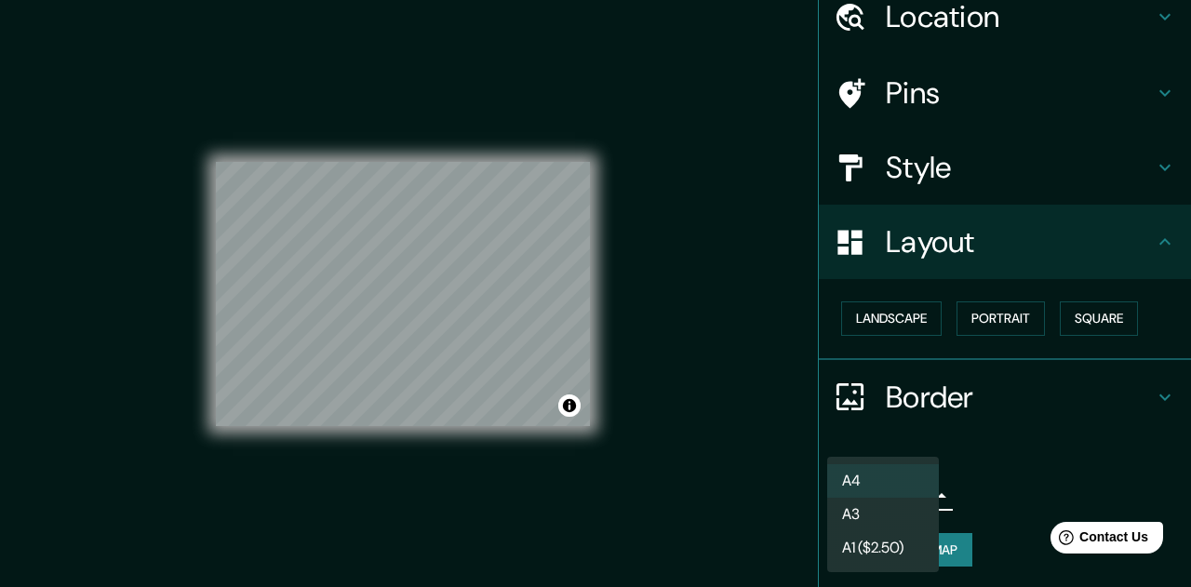
click at [894, 511] on li "A3" at bounding box center [883, 515] width 112 height 34
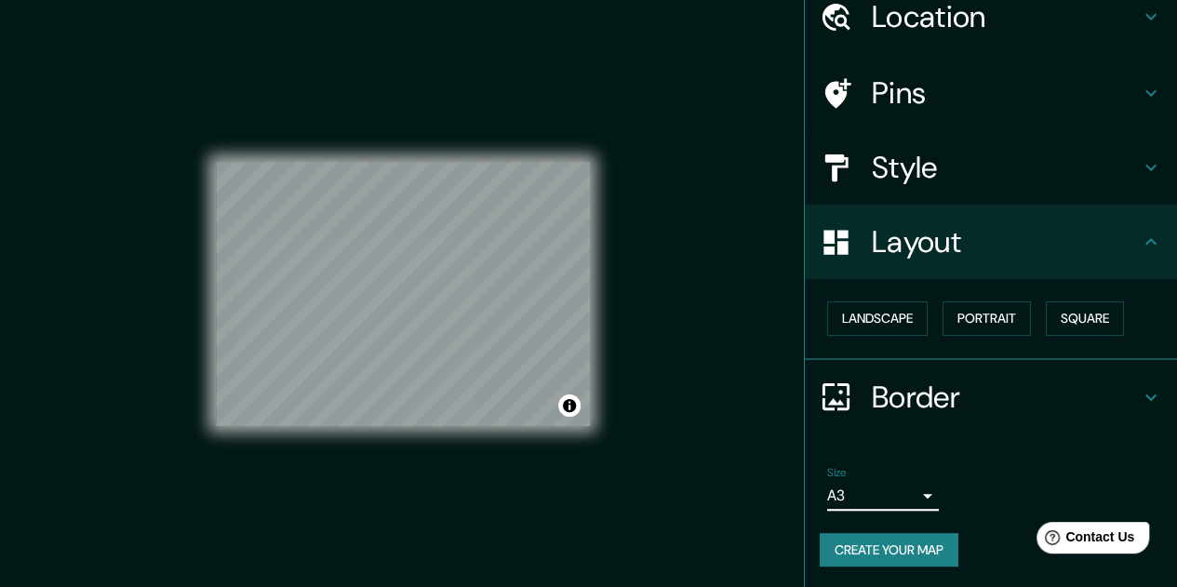
click at [912, 503] on body "Mappin Location [GEOGRAPHIC_DATA], [GEOGRAPHIC_DATA], [GEOGRAPHIC_DATA] Pins St…" at bounding box center [588, 293] width 1177 height 587
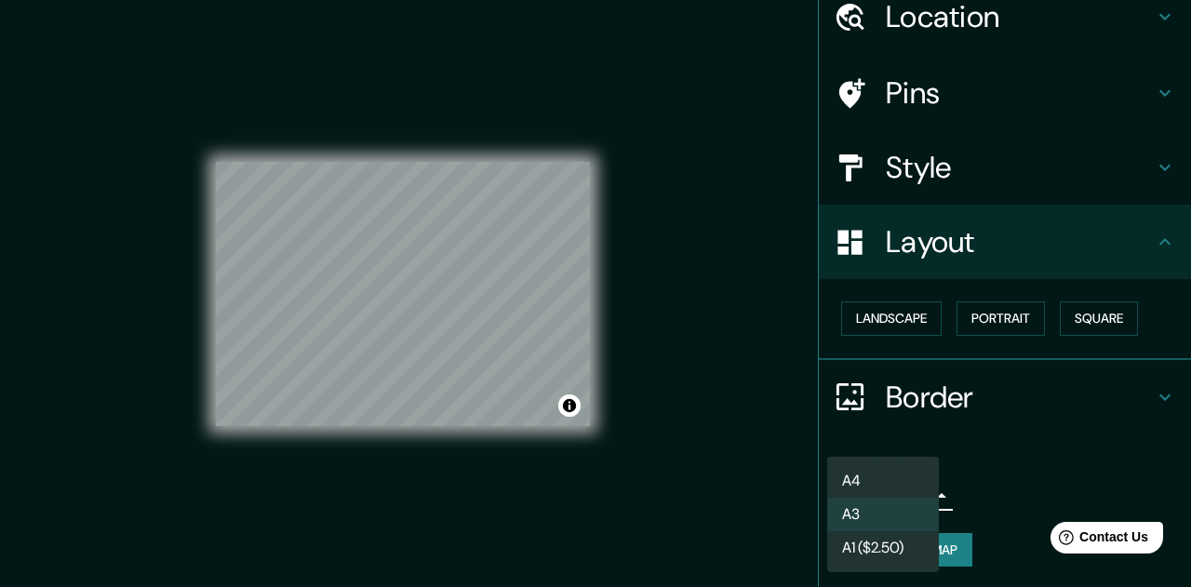
click at [903, 484] on li "A4" at bounding box center [883, 481] width 112 height 34
type input "single"
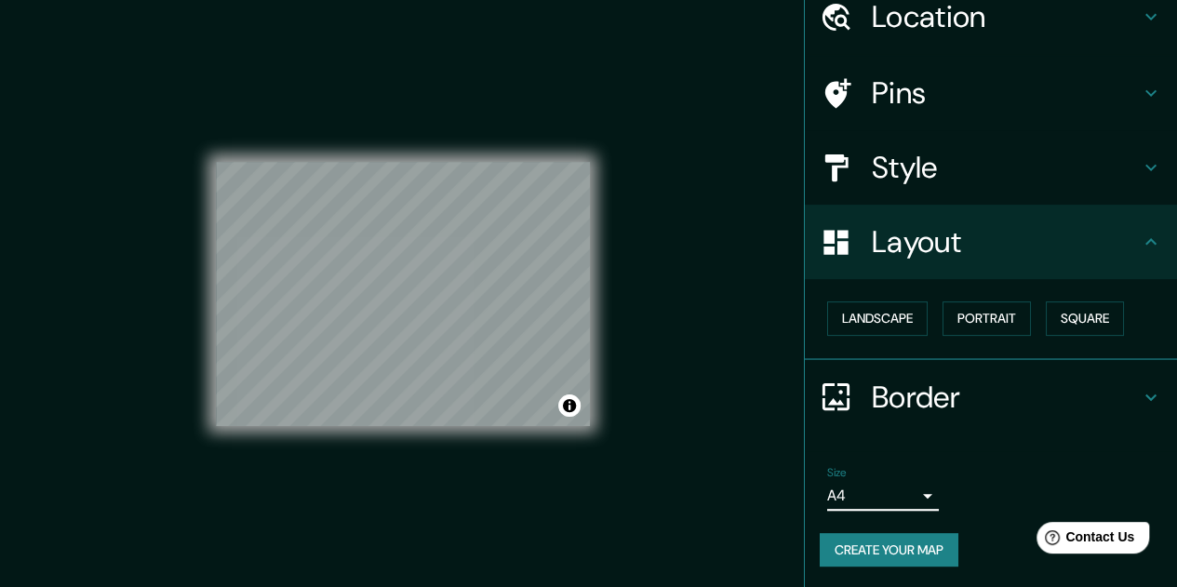
click at [1140, 397] on icon at bounding box center [1151, 397] width 22 height 22
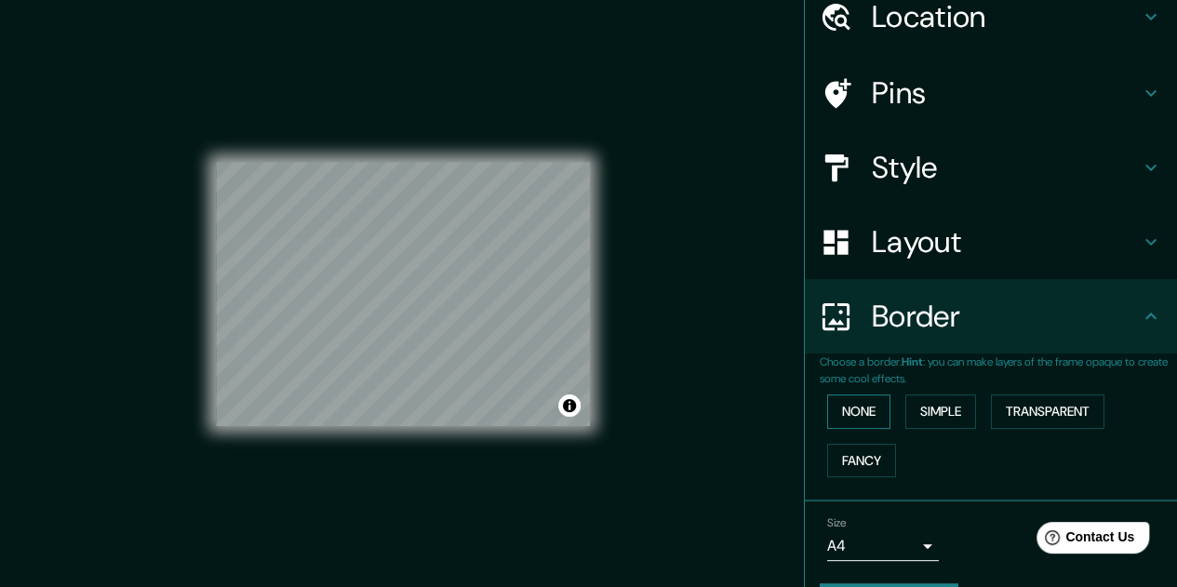
click at [865, 419] on button "None" at bounding box center [858, 412] width 63 height 34
click at [927, 422] on button "Simple" at bounding box center [940, 412] width 71 height 34
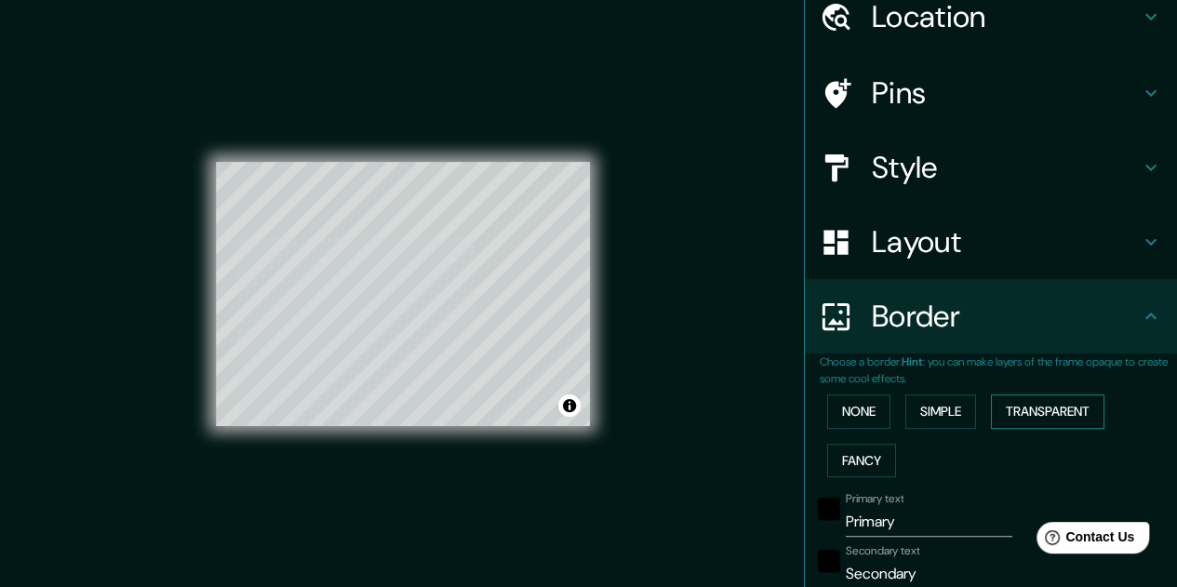
click at [1041, 410] on button "Transparent" at bounding box center [1048, 412] width 114 height 34
click at [858, 460] on button "Fancy" at bounding box center [861, 461] width 69 height 34
click at [873, 415] on button "None" at bounding box center [858, 412] width 63 height 34
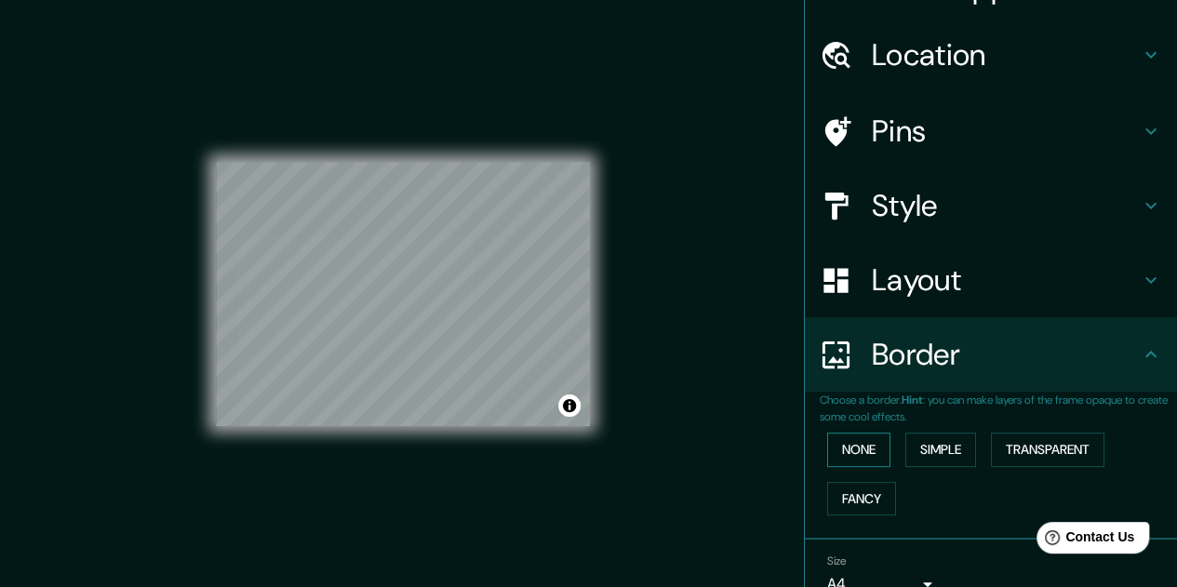
scroll to position [0, 0]
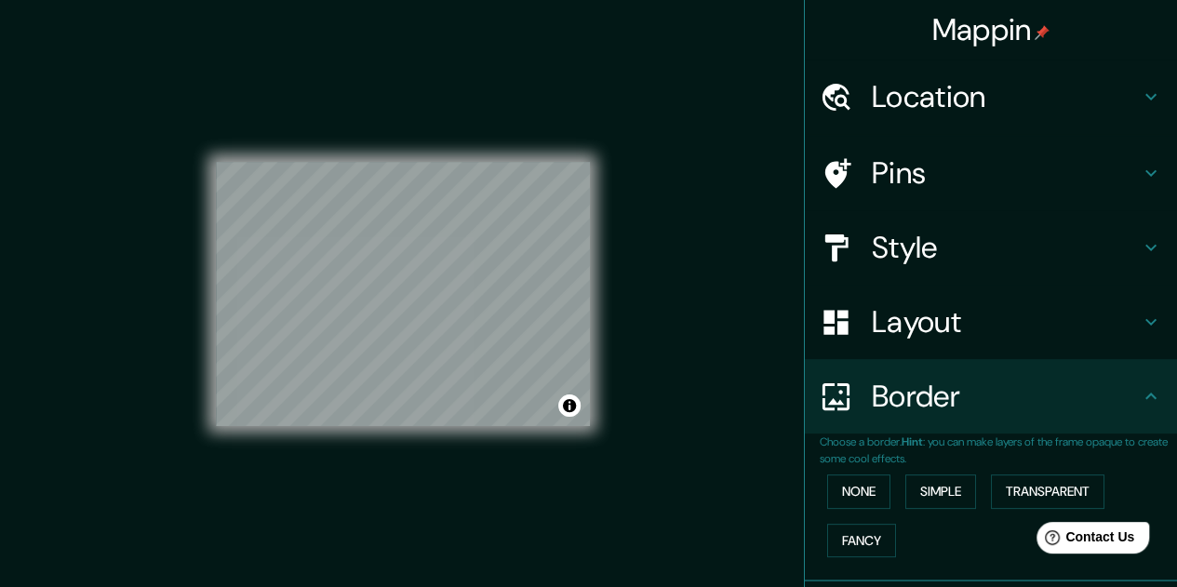
click at [1140, 182] on icon at bounding box center [1151, 173] width 22 height 22
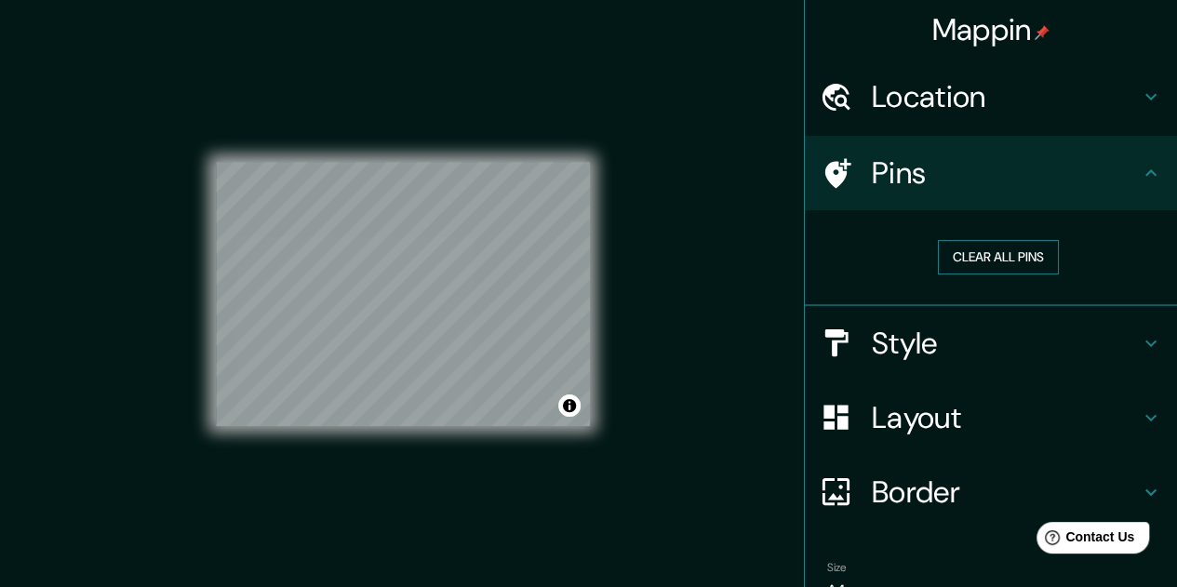
click at [1016, 249] on button "Clear all pins" at bounding box center [998, 257] width 121 height 34
click at [1024, 242] on button "Clear all pins" at bounding box center [998, 257] width 121 height 34
